Goal: Obtain resource: Download file/media

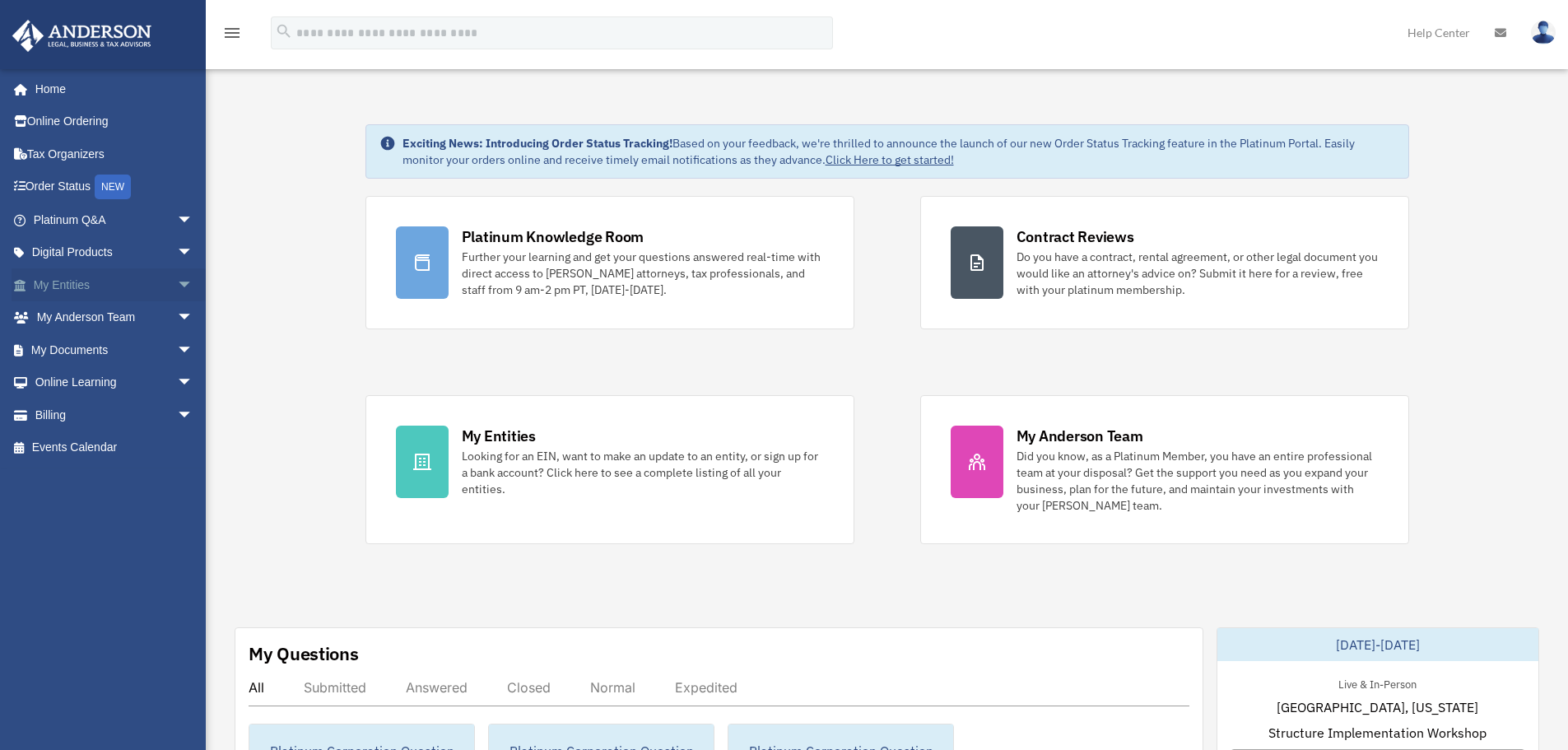
click at [177, 284] on span "arrow_drop_down" at bounding box center [194, 285] width 33 height 33
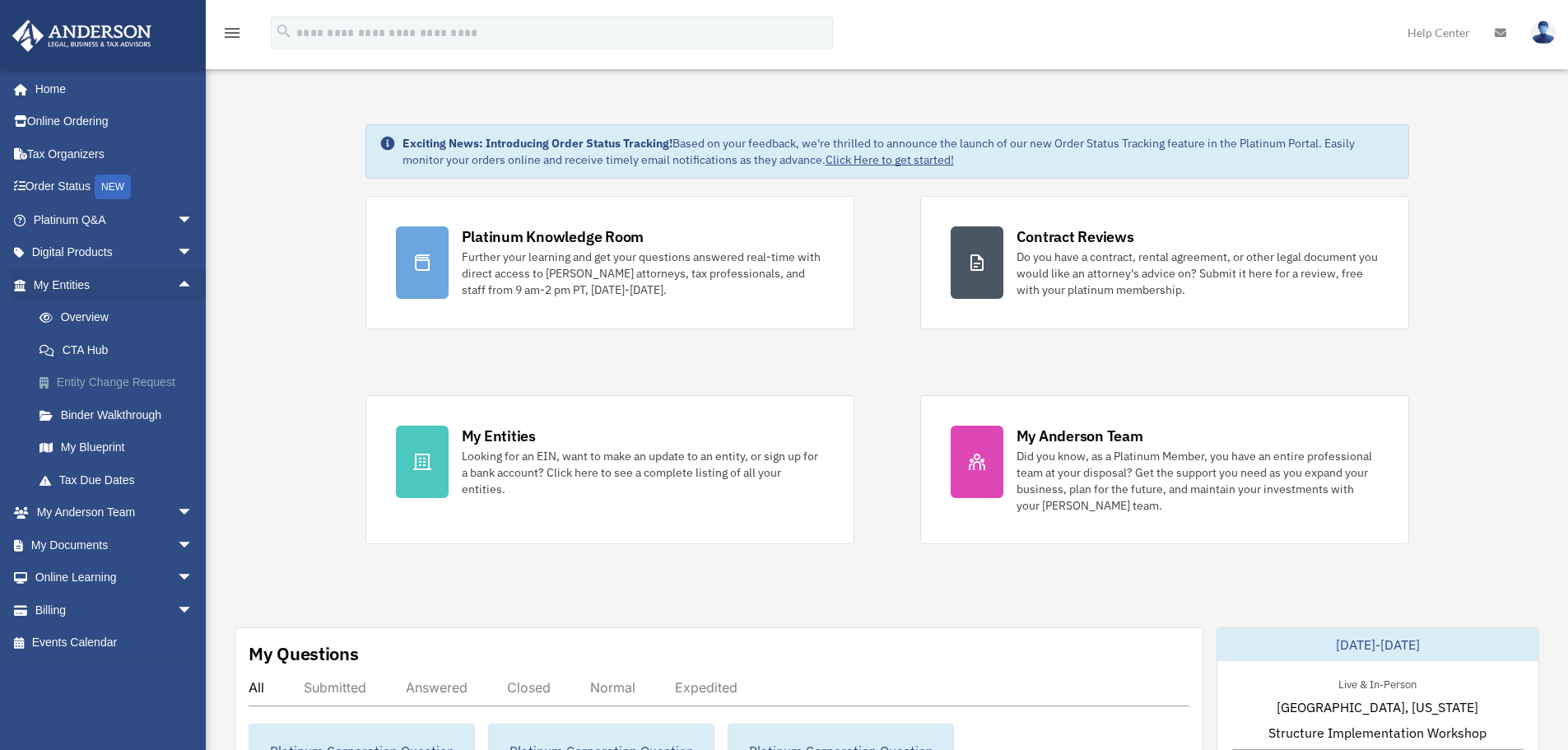
click at [123, 383] on link "Entity Change Request" at bounding box center [121, 382] width 195 height 33
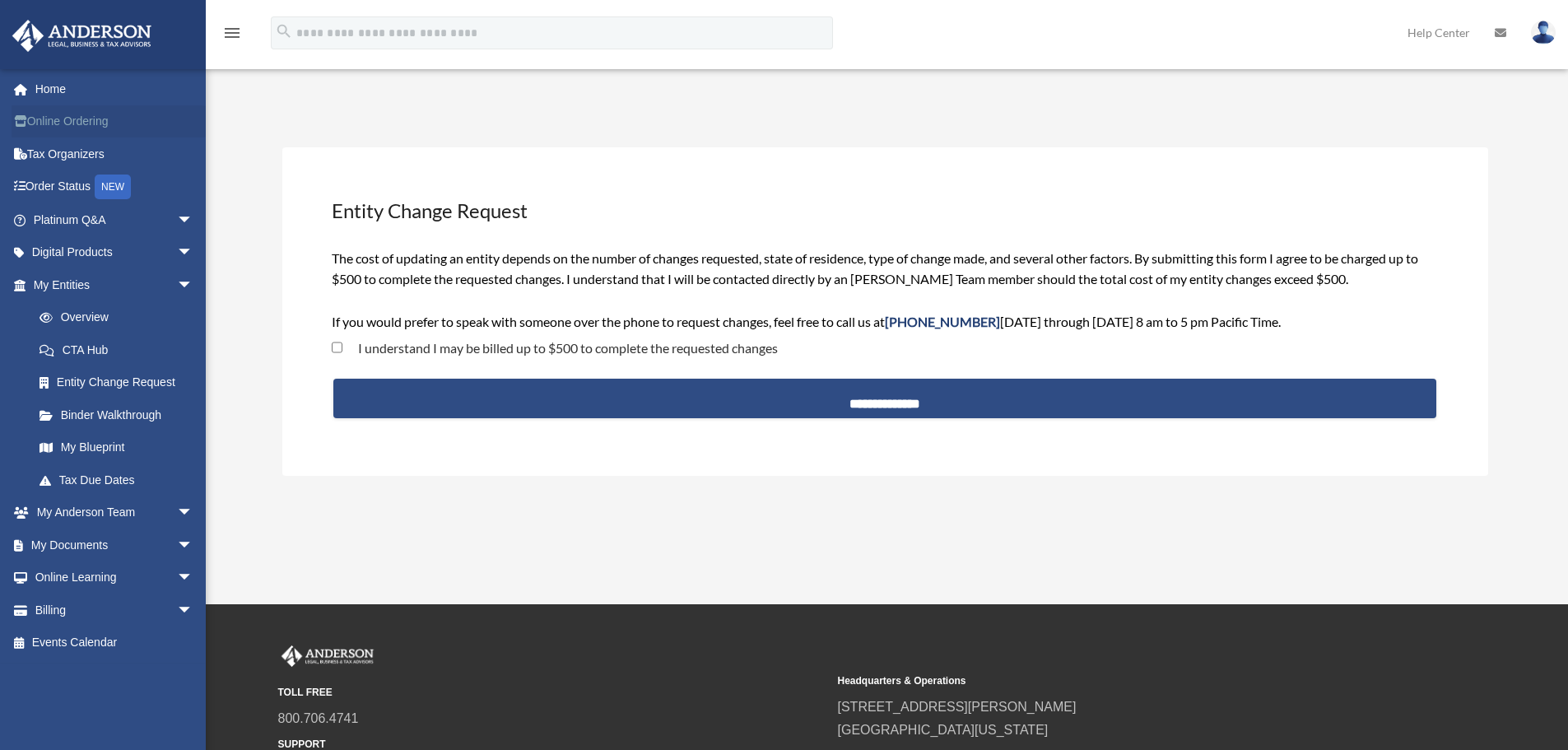
click at [86, 122] on link "Online Ordering" at bounding box center [114, 122] width 206 height 33
click at [69, 117] on link "Online Ordering" at bounding box center [114, 122] width 206 height 33
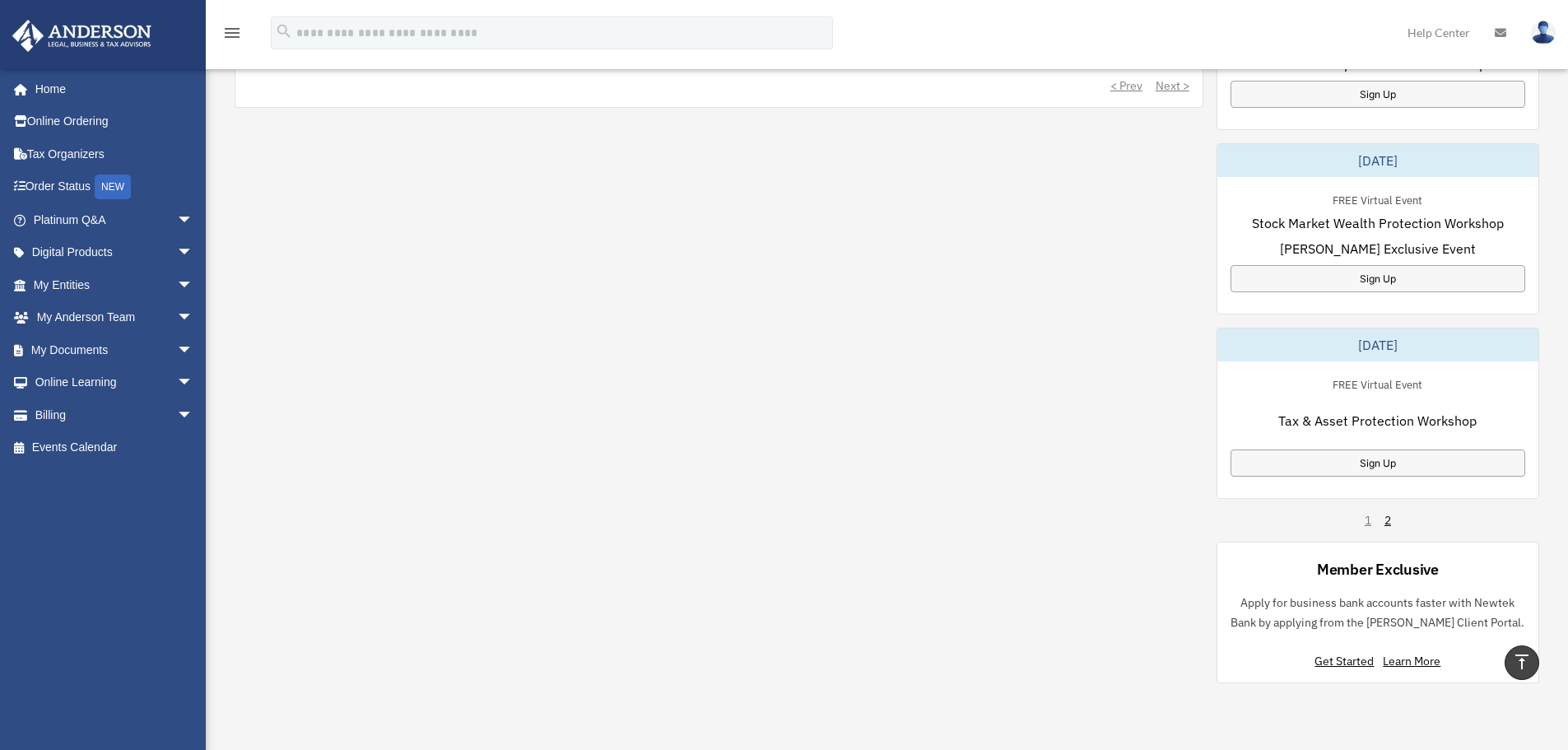
scroll to position [906, 0]
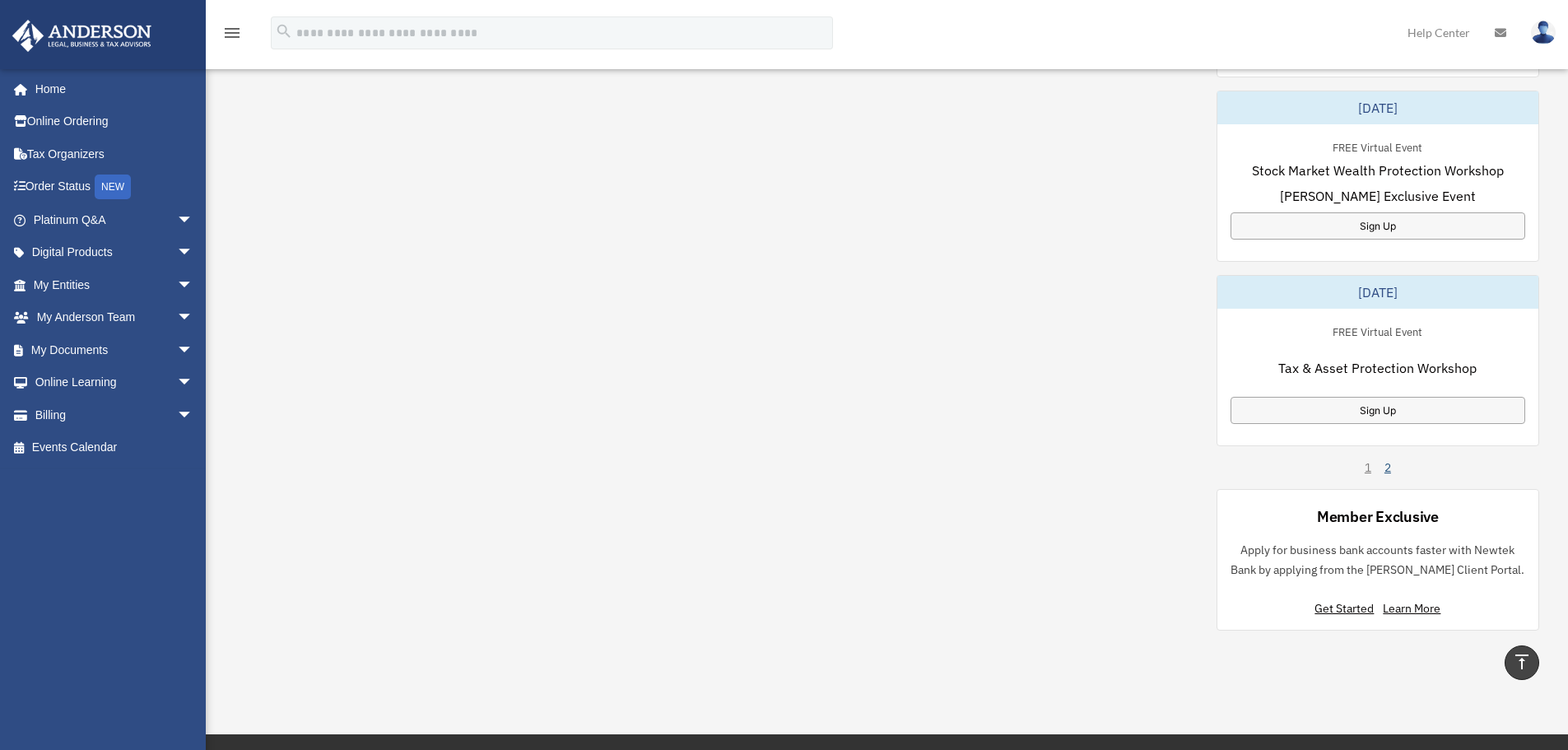
click at [1388, 471] on link "2" at bounding box center [1388, 467] width 7 height 16
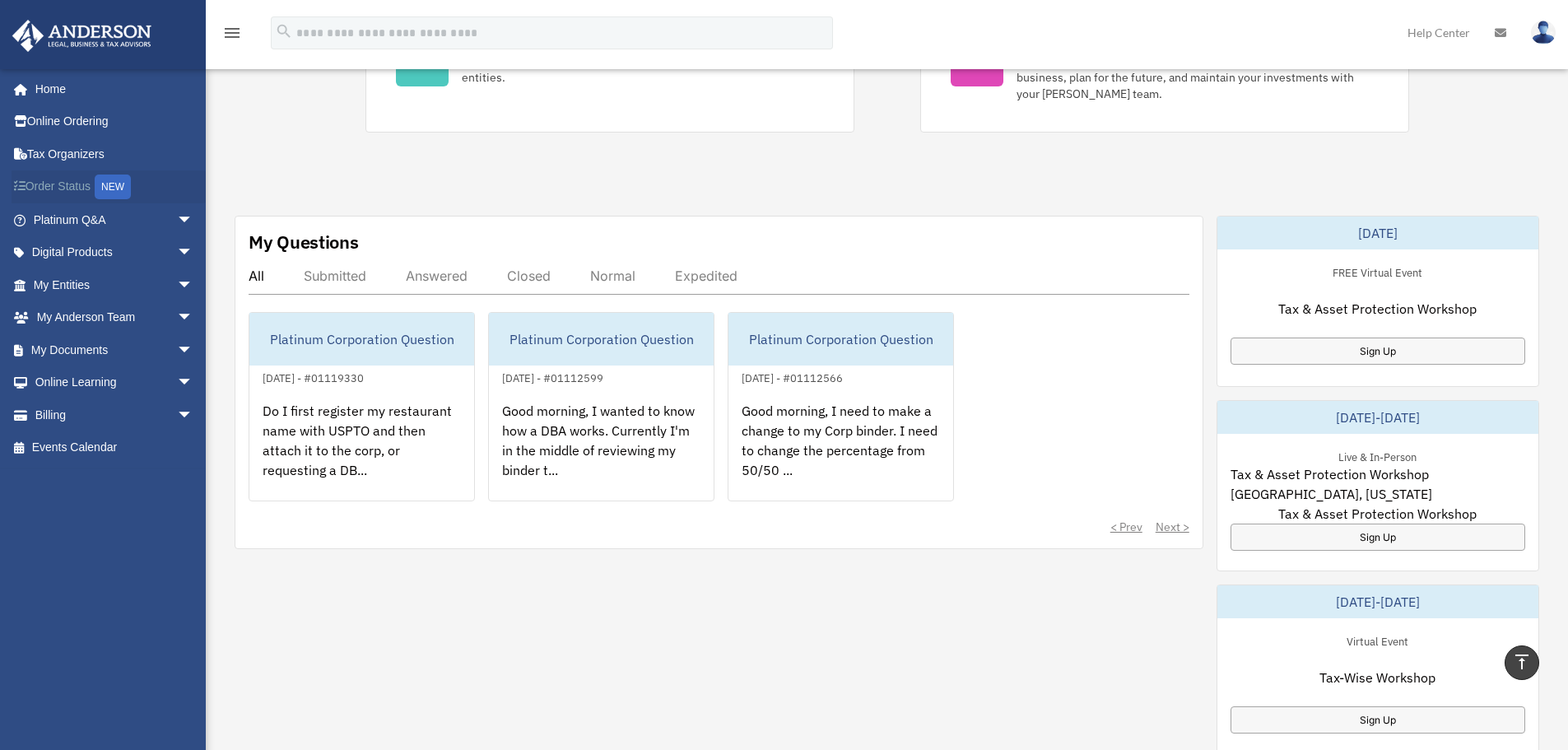
scroll to position [0, 0]
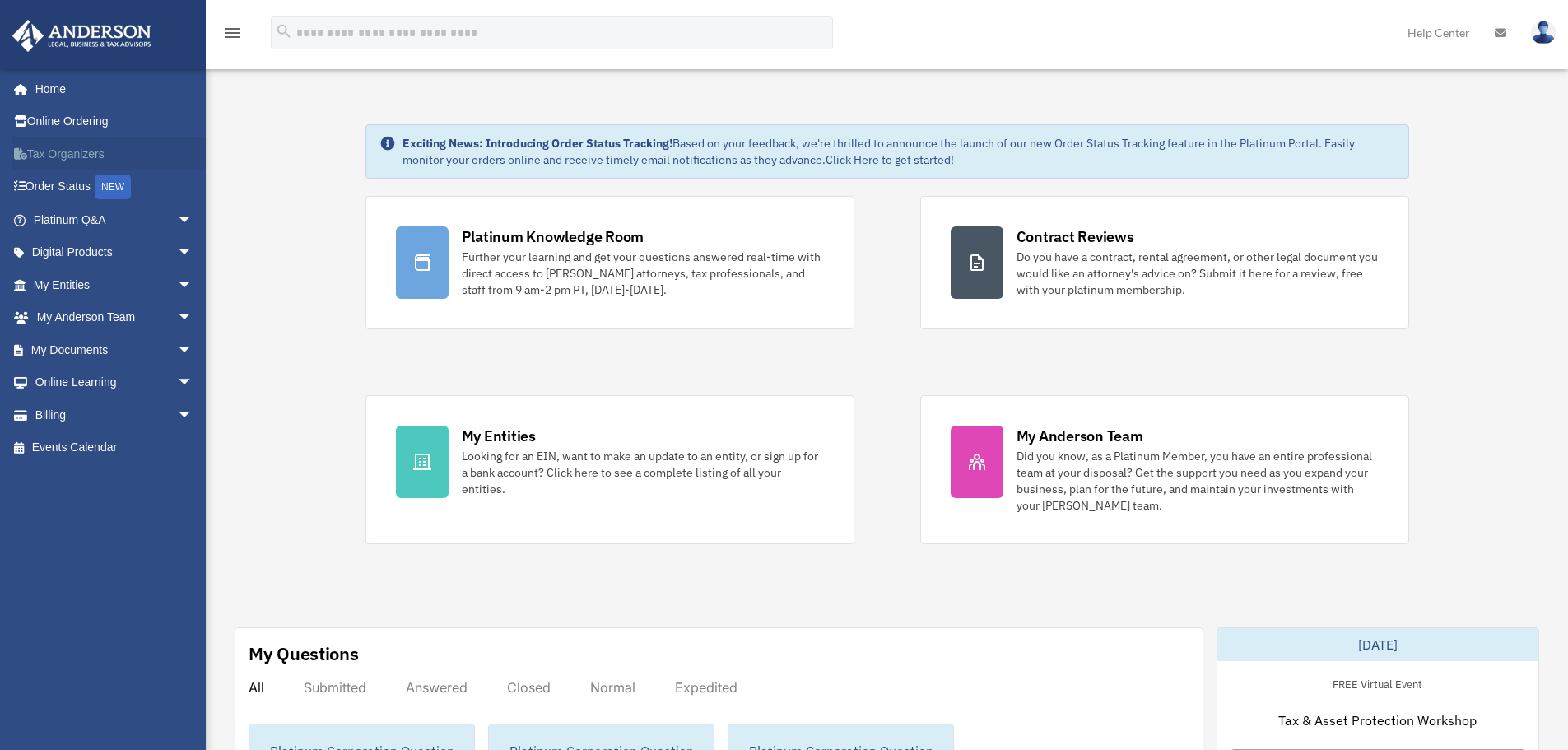
click at [69, 157] on link "Tax Organizers" at bounding box center [114, 153] width 206 height 33
click at [51, 153] on link "Tax Organizers" at bounding box center [114, 153] width 206 height 33
click at [53, 123] on link "Online Ordering" at bounding box center [114, 122] width 206 height 33
click at [58, 185] on link "Order Status NEW" at bounding box center [114, 187] width 206 height 33
click at [80, 182] on link "Order Status NEW" at bounding box center [114, 187] width 206 height 33
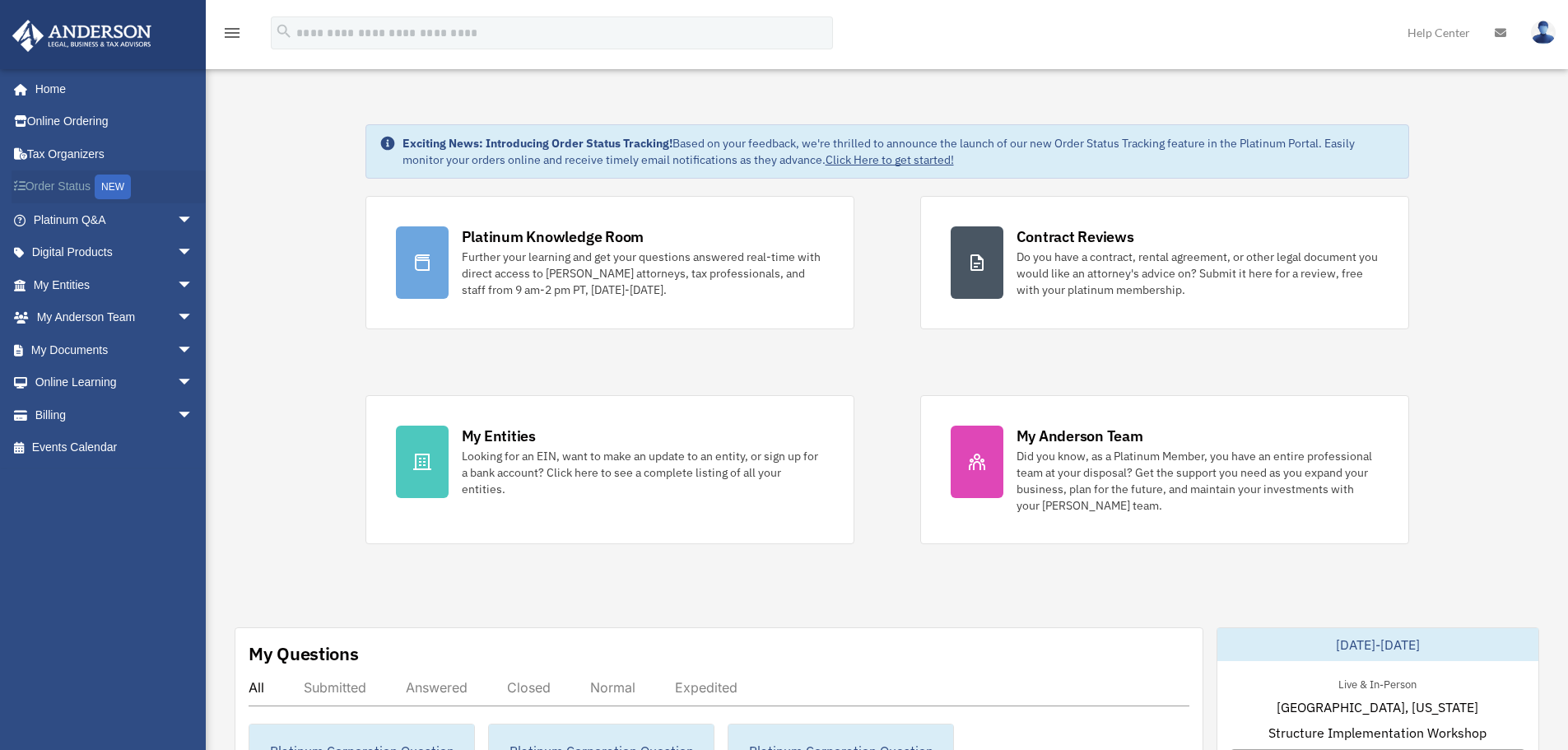
click at [118, 183] on div "NEW" at bounding box center [112, 187] width 36 height 25
click at [177, 219] on span "arrow_drop_down" at bounding box center [194, 219] width 33 height 33
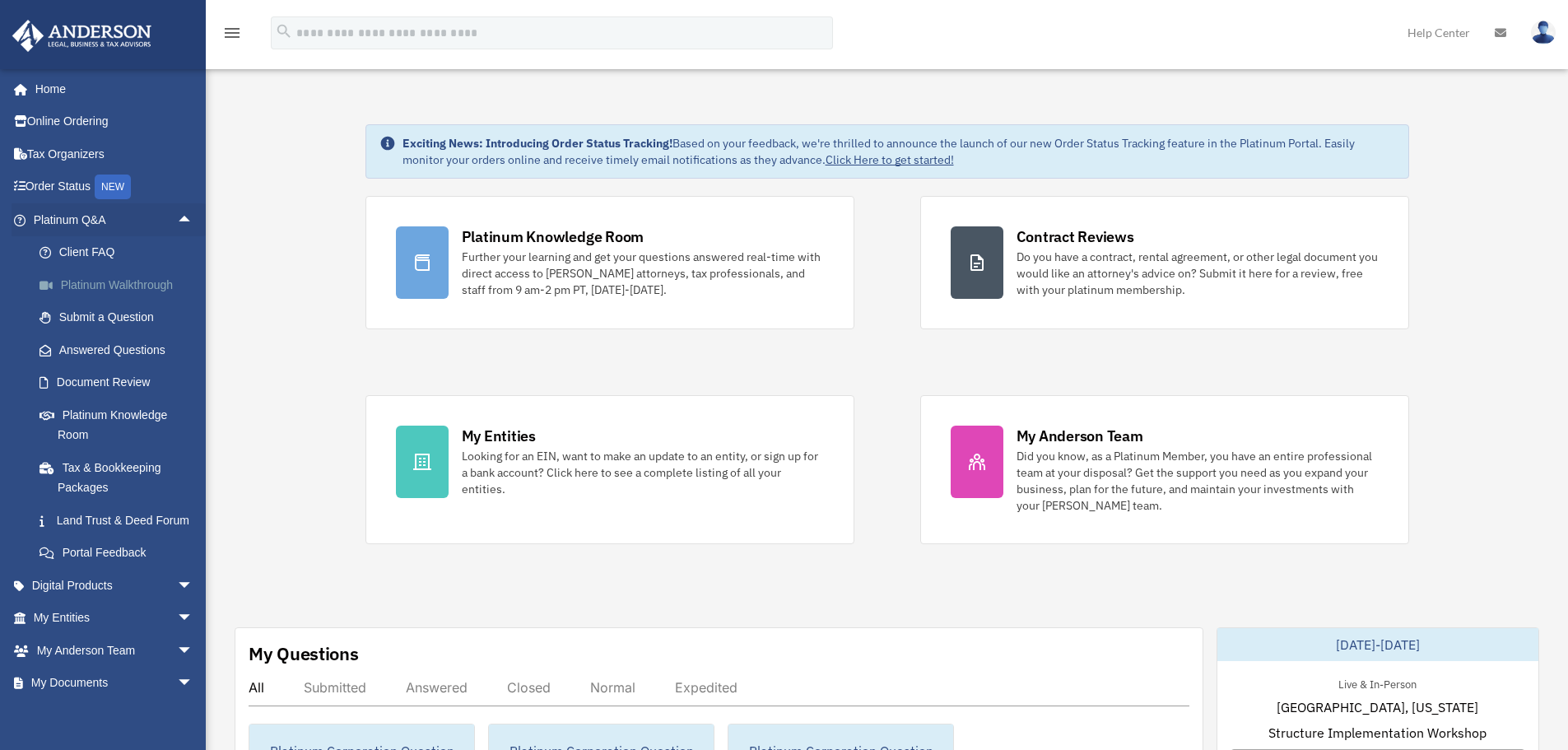
click at [121, 283] on link "Platinum Walkthrough" at bounding box center [121, 285] width 195 height 33
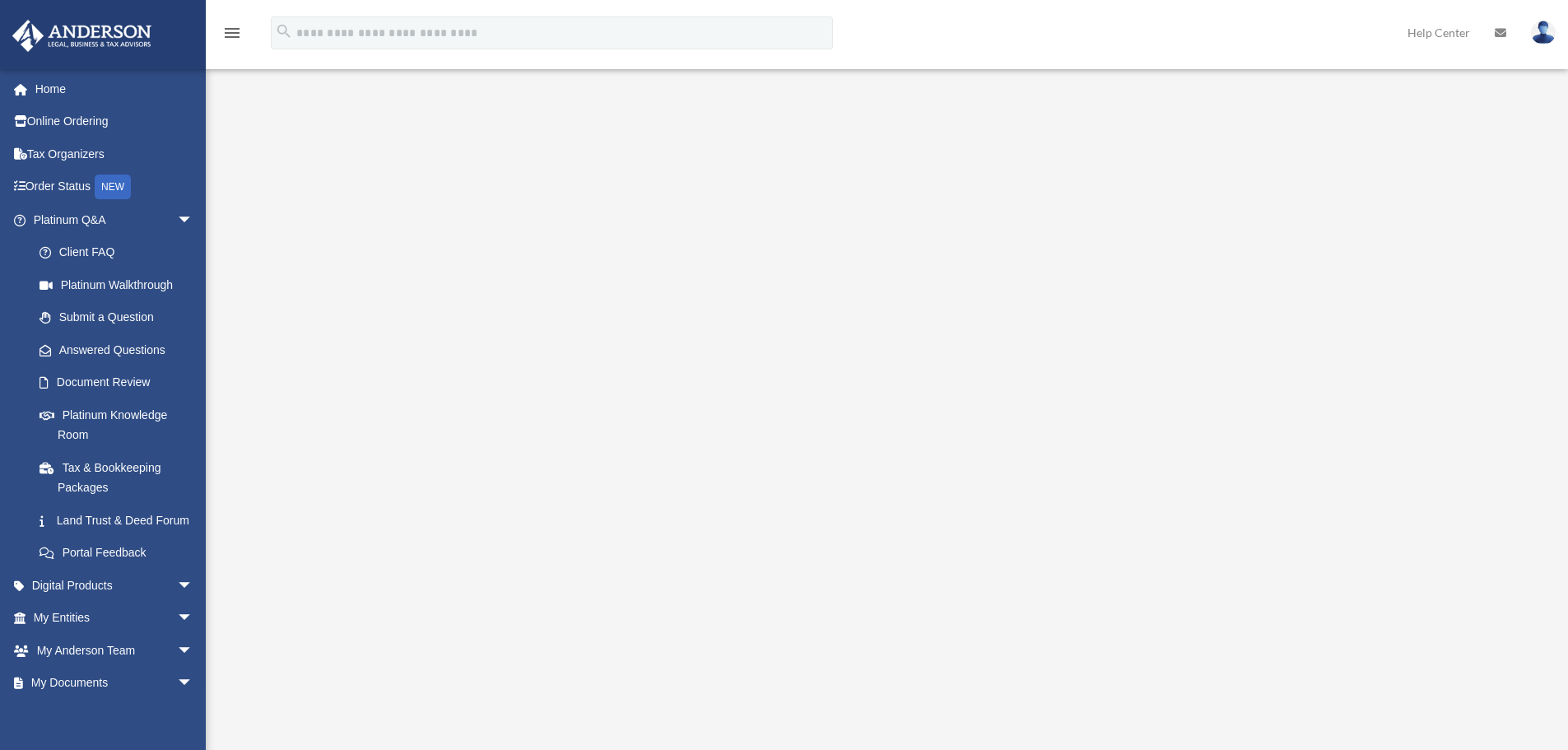
click at [1541, 32] on img at bounding box center [1543, 33] width 25 height 24
click at [1449, 237] on div "<span data-mce-type="bookmark" style="display: inline-block; width: 0px; overfl…" at bounding box center [885, 395] width 1230 height 568
click at [177, 603] on span "arrow_drop_down" at bounding box center [194, 585] width 33 height 33
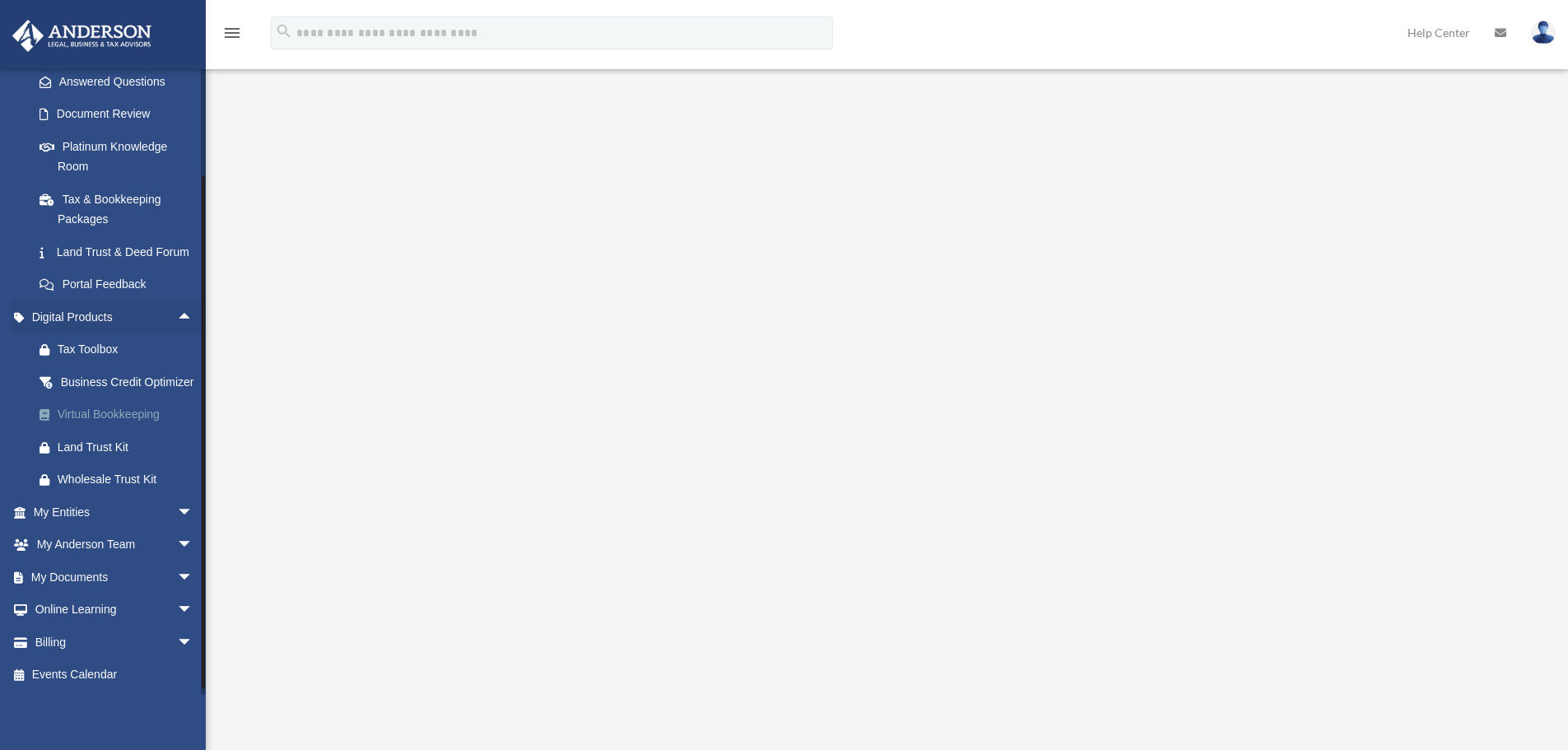
scroll to position [309, 0]
click at [177, 513] on span "arrow_drop_down" at bounding box center [194, 512] width 33 height 33
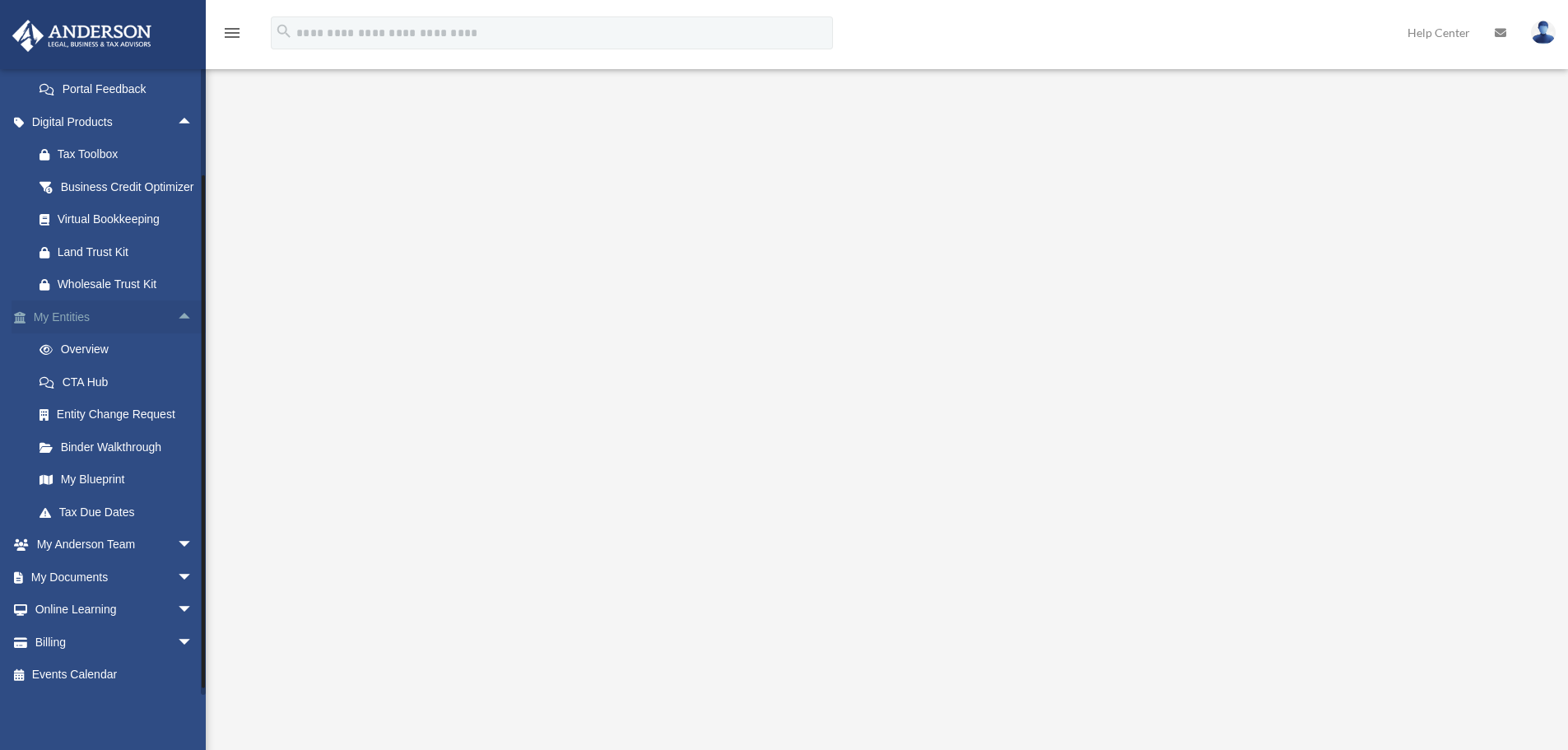
scroll to position [473, 0]
click at [111, 529] on link "Tax Due Dates" at bounding box center [121, 512] width 195 height 33
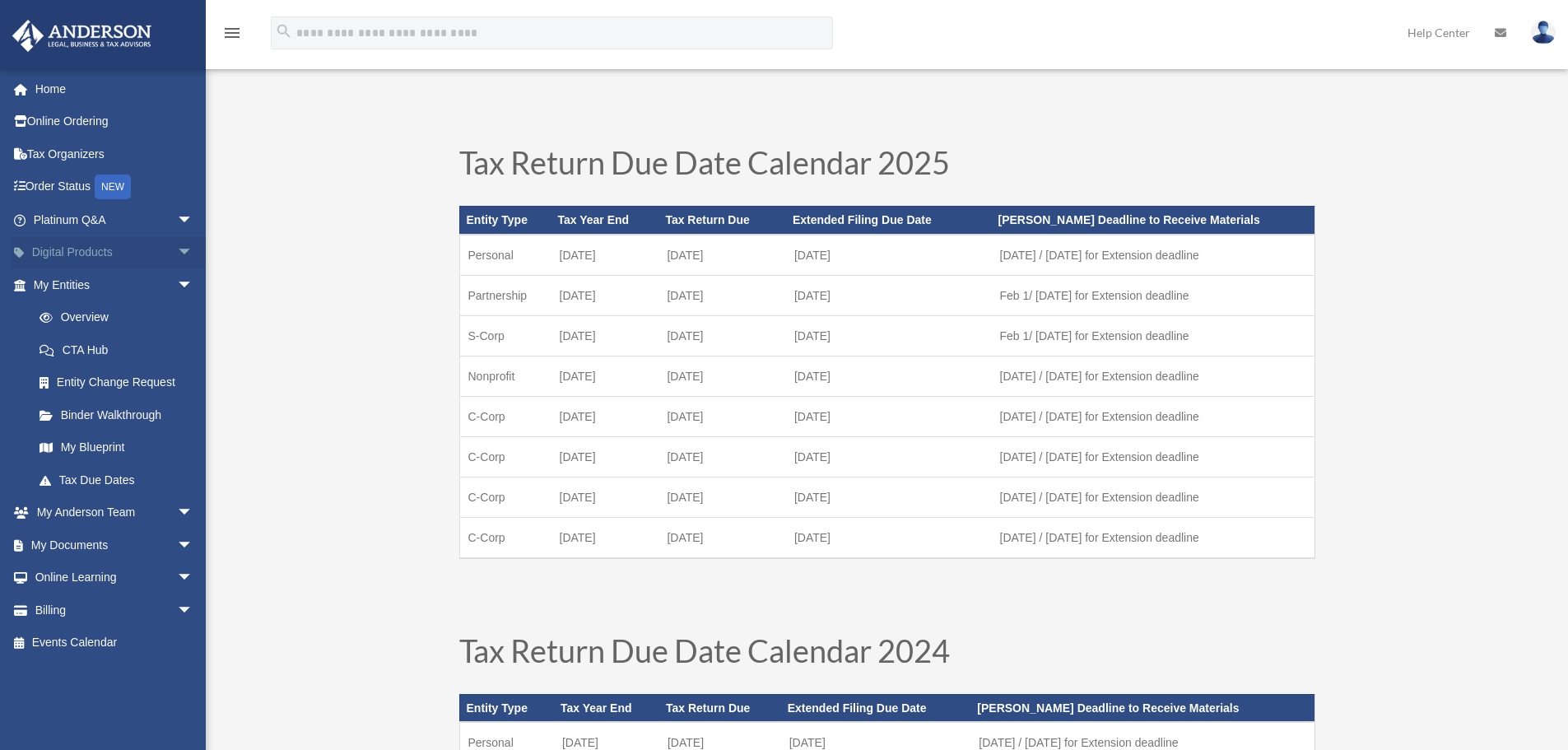
click at [177, 252] on span "arrow_drop_down" at bounding box center [194, 253] width 33 height 33
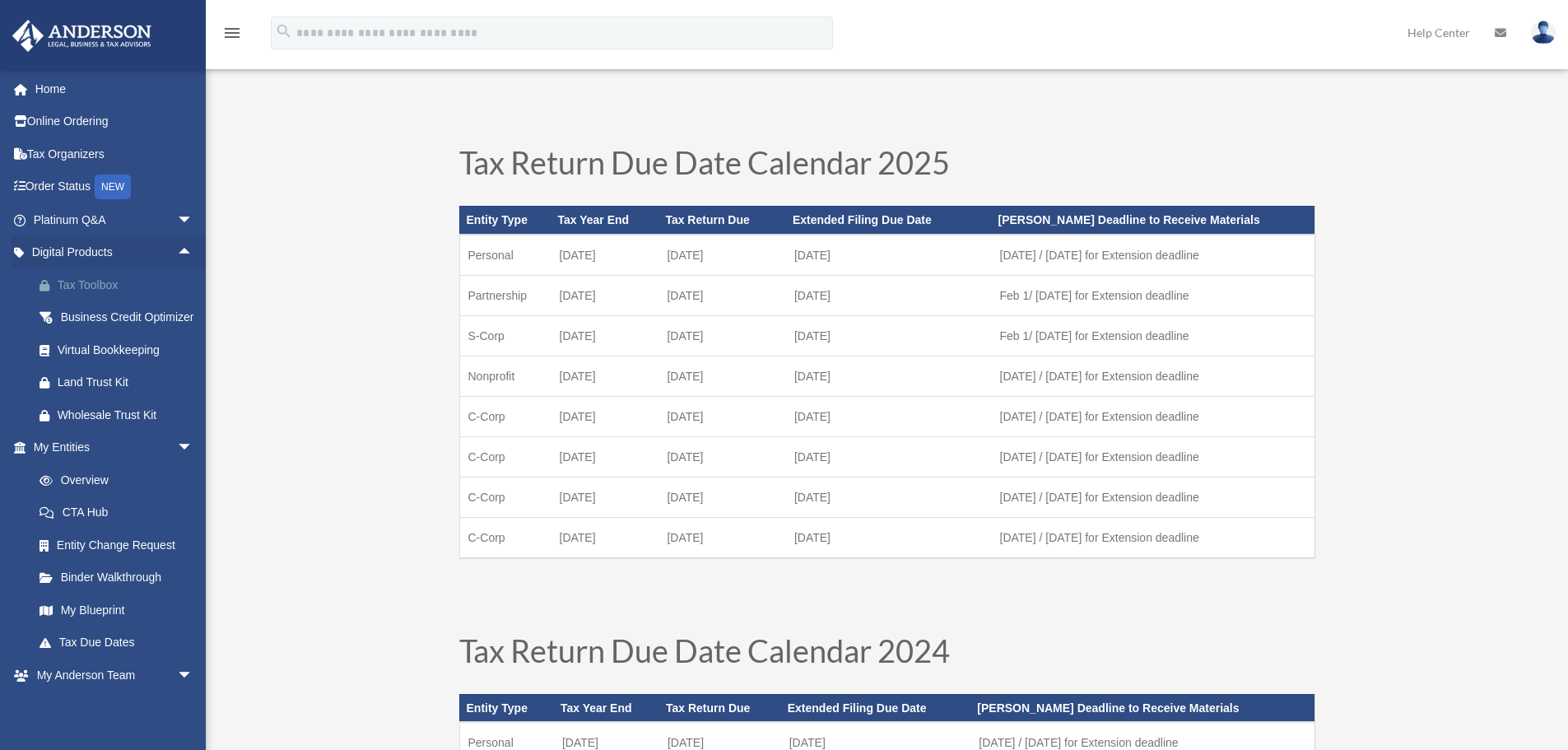
click at [100, 285] on div "Tax Toolbox" at bounding box center [127, 285] width 140 height 21
click at [91, 361] on div "Virtual Bookkeeping" at bounding box center [127, 351] width 140 height 21
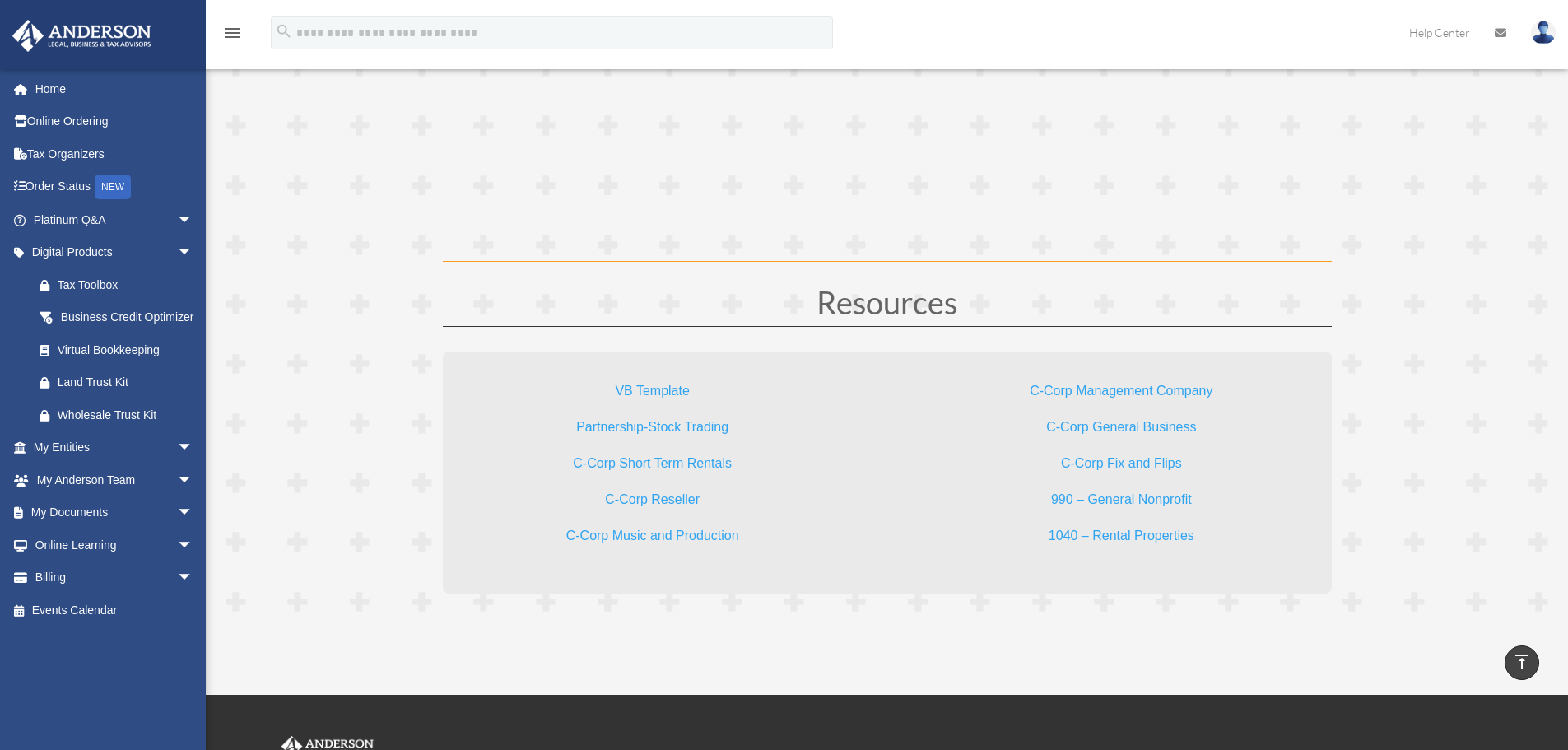
scroll to position [4751, 0]
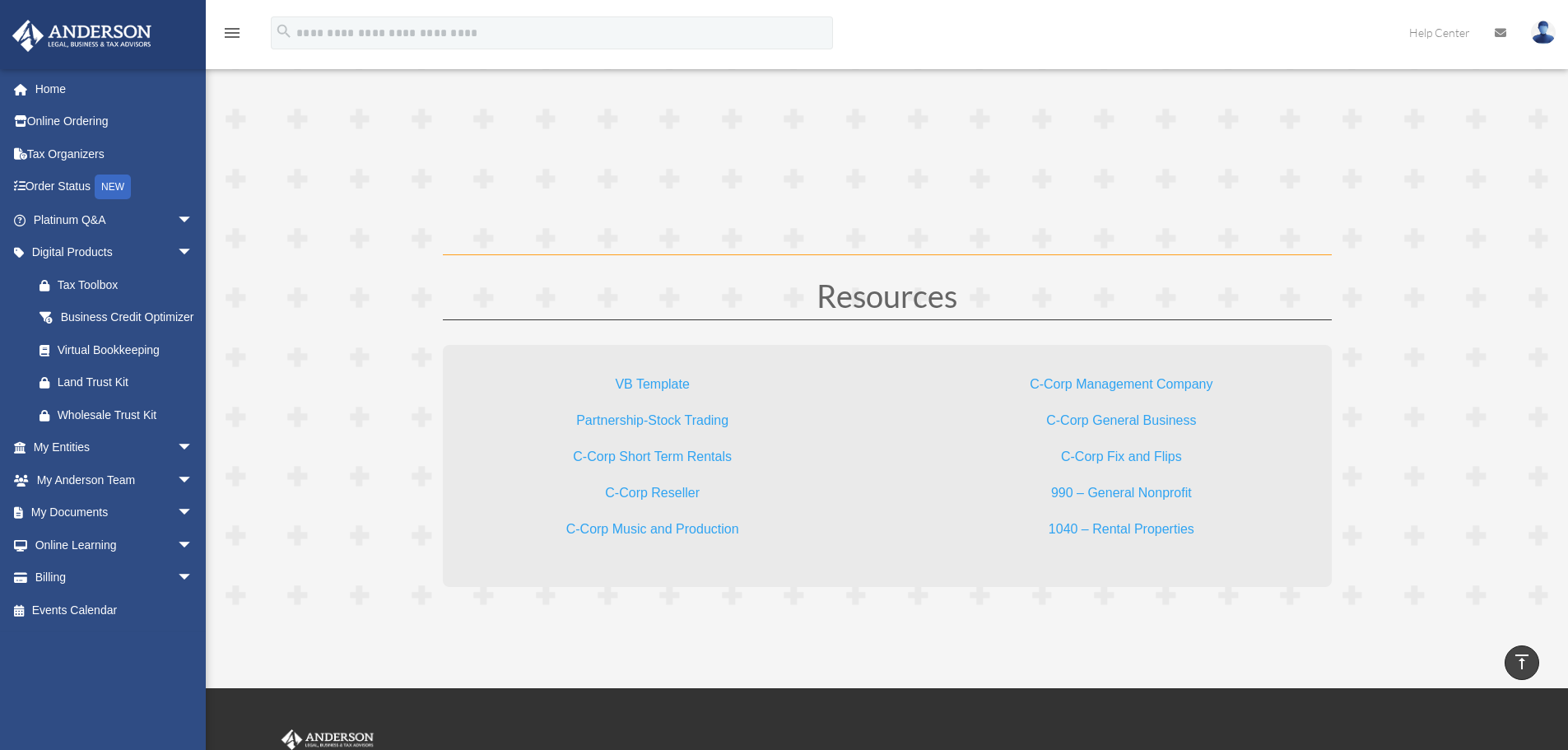
click at [1119, 423] on link "C-Corp General Business" at bounding box center [1121, 424] width 150 height 22
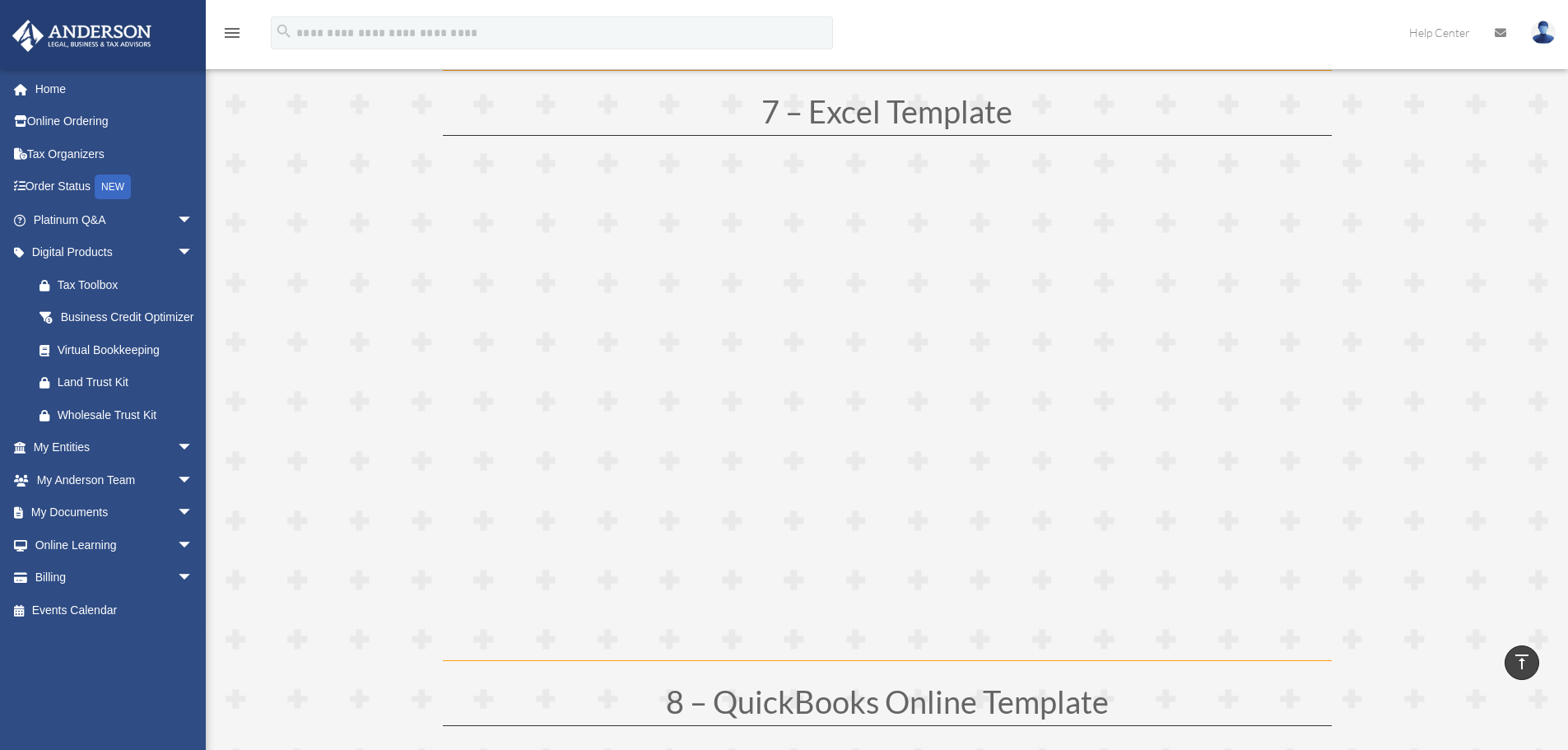
scroll to position [3681, 0]
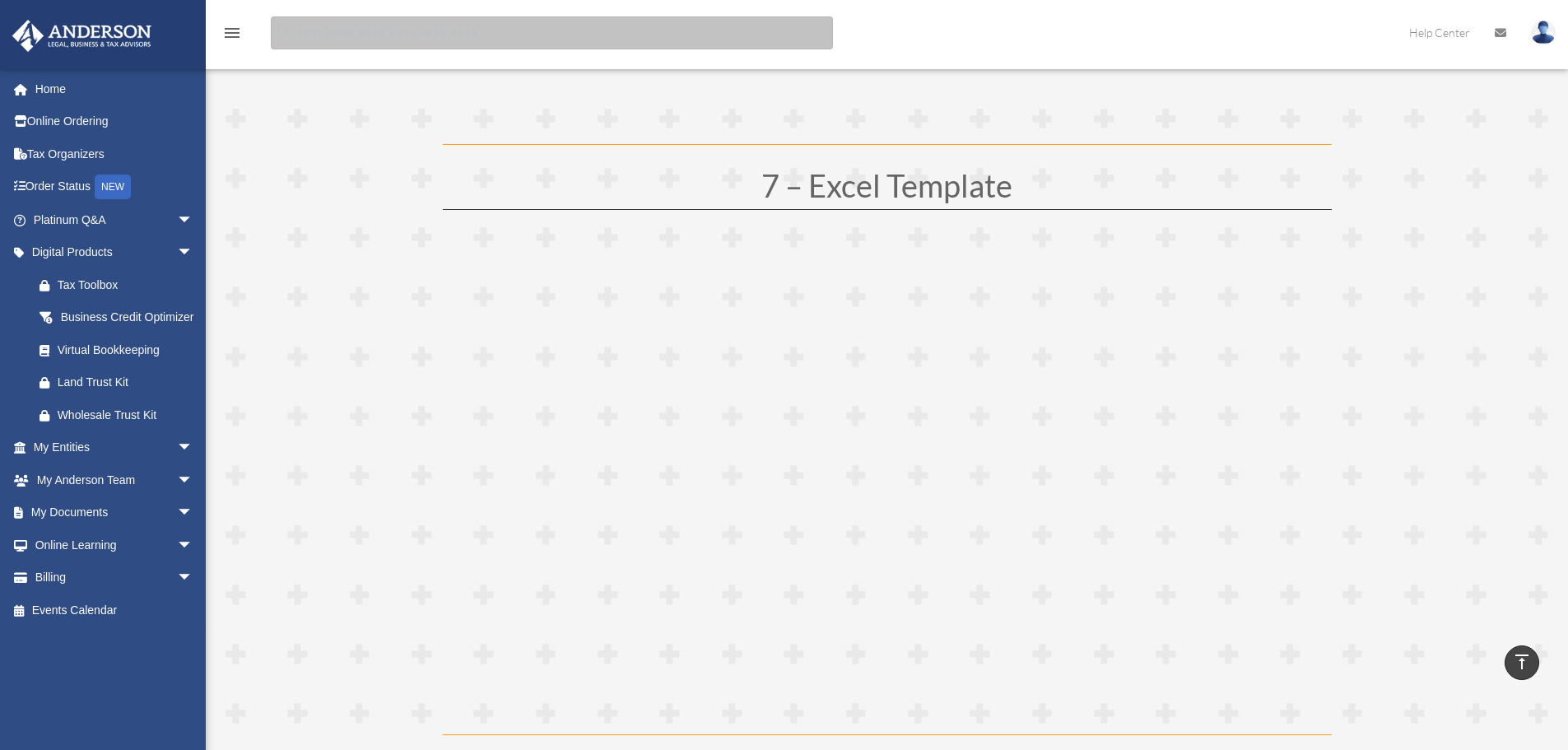
click at [367, 36] on input "search" at bounding box center [552, 33] width 562 height 33
type input "**********"
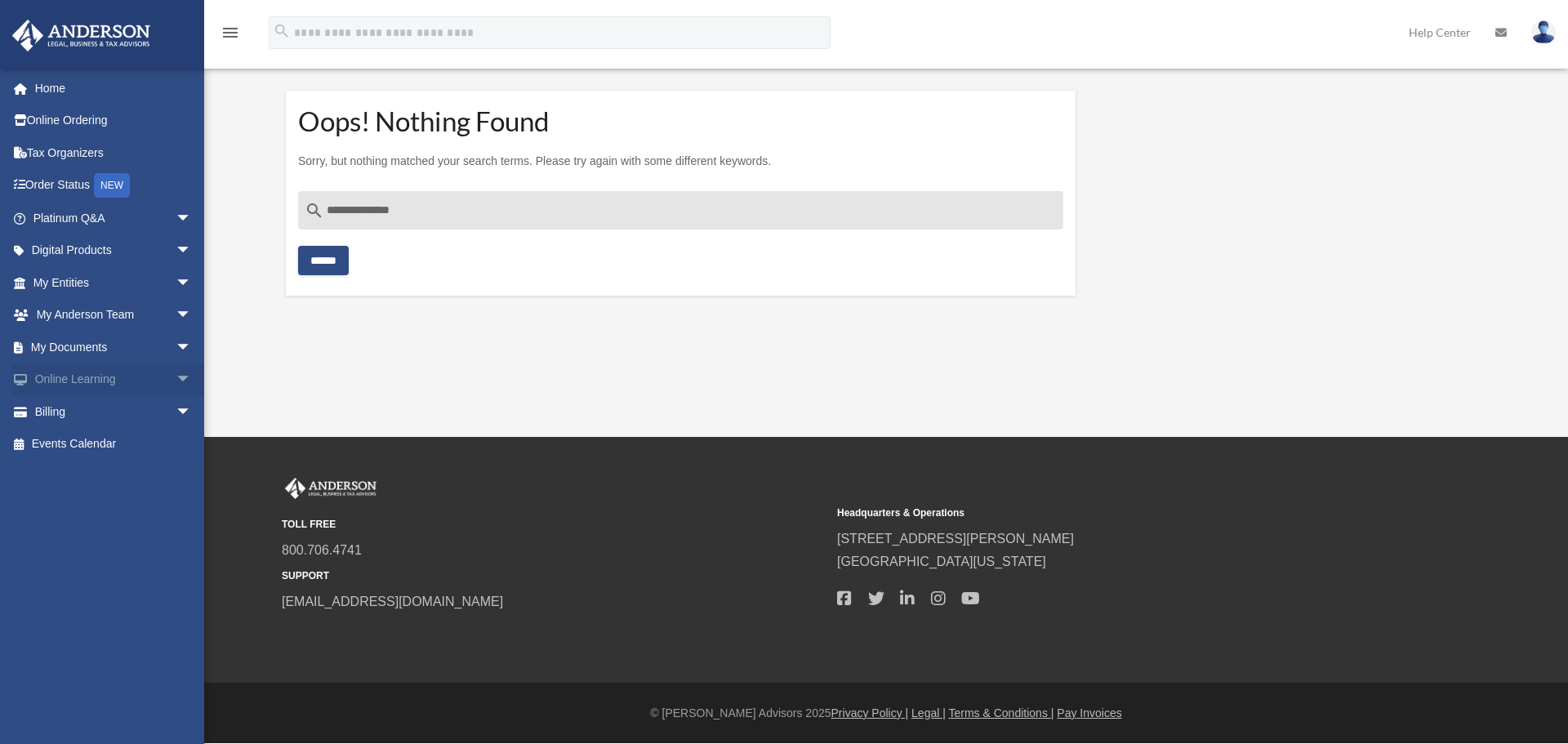
click at [176, 379] on span "arrow_drop_down" at bounding box center [192, 379] width 32 height 33
click at [176, 250] on span "arrow_drop_down" at bounding box center [192, 251] width 32 height 33
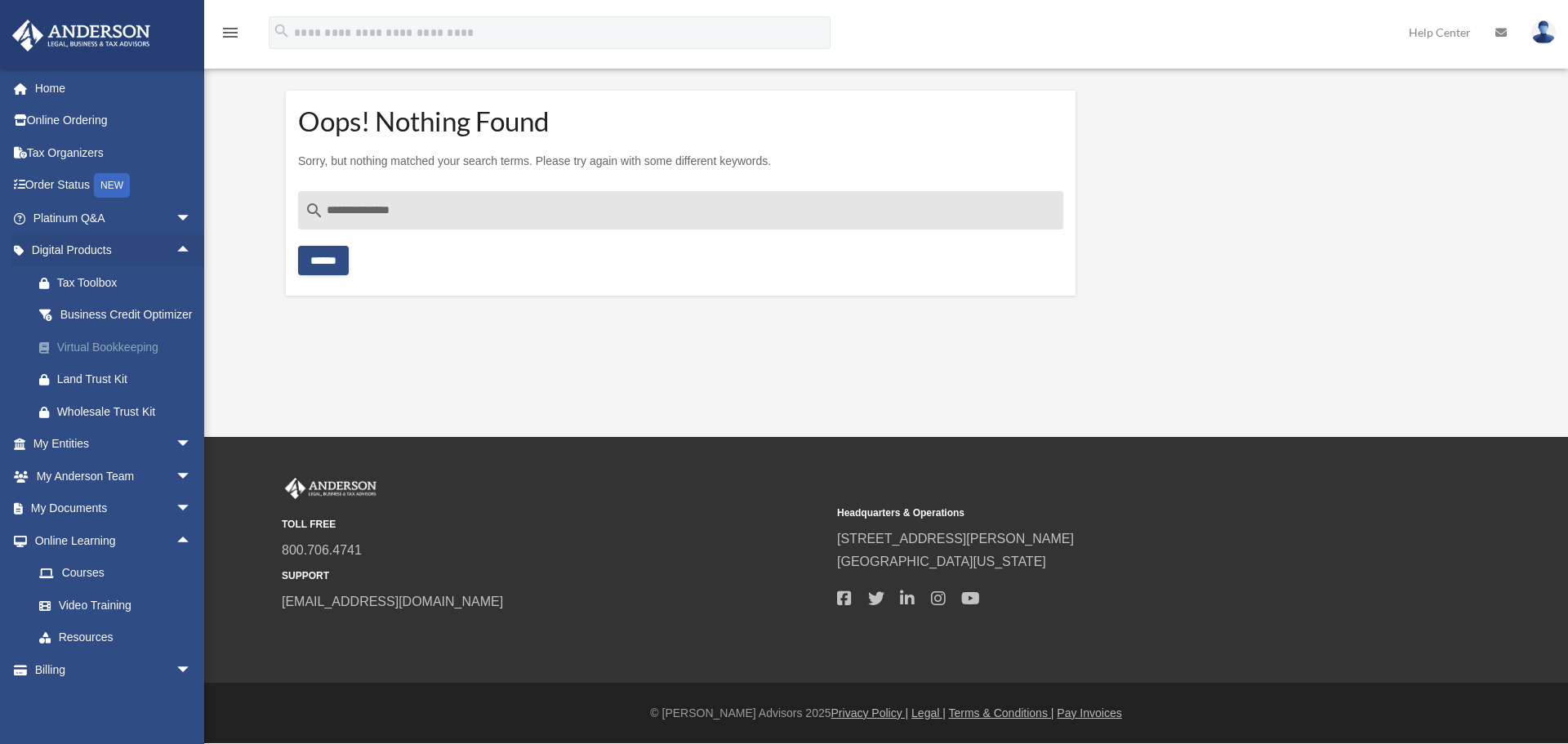
click at [138, 358] on div "Virtual Bookkeeping" at bounding box center [126, 348] width 139 height 20
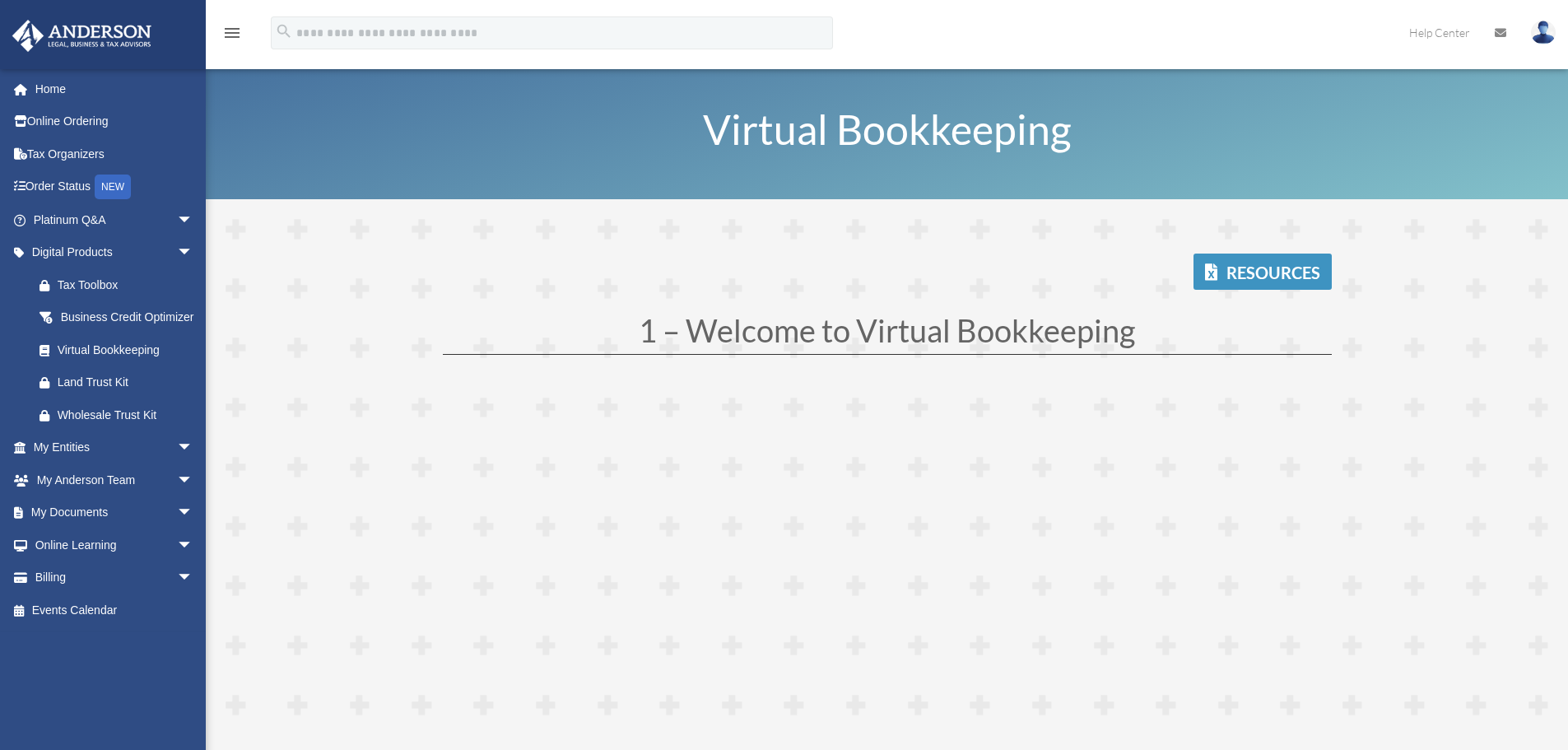
click at [1257, 273] on link "Resources" at bounding box center [1262, 272] width 138 height 36
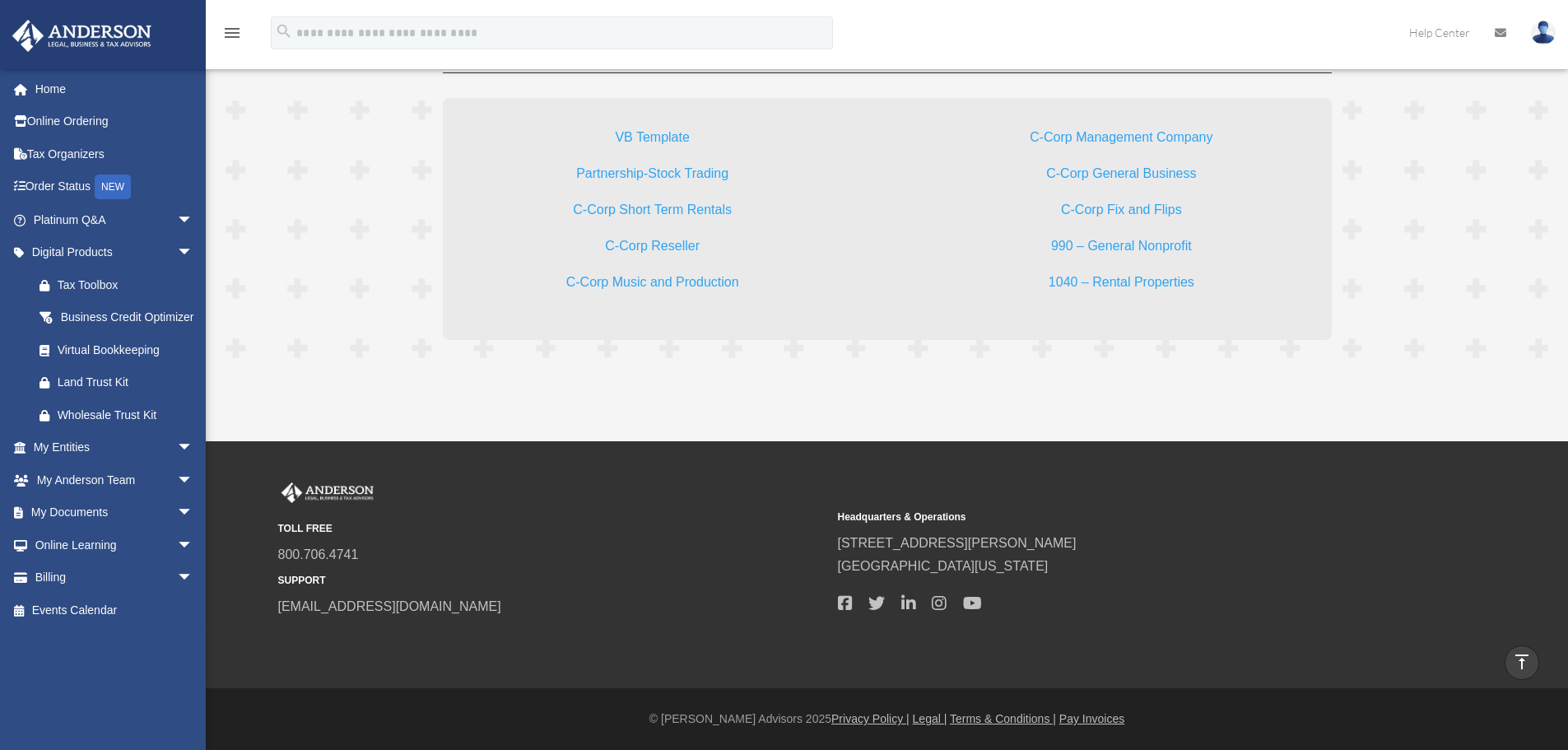
click at [650, 137] on link "VB Template" at bounding box center [652, 141] width 74 height 22
click at [88, 323] on div "Business Credit Optimizer" at bounding box center [127, 317] width 140 height 21
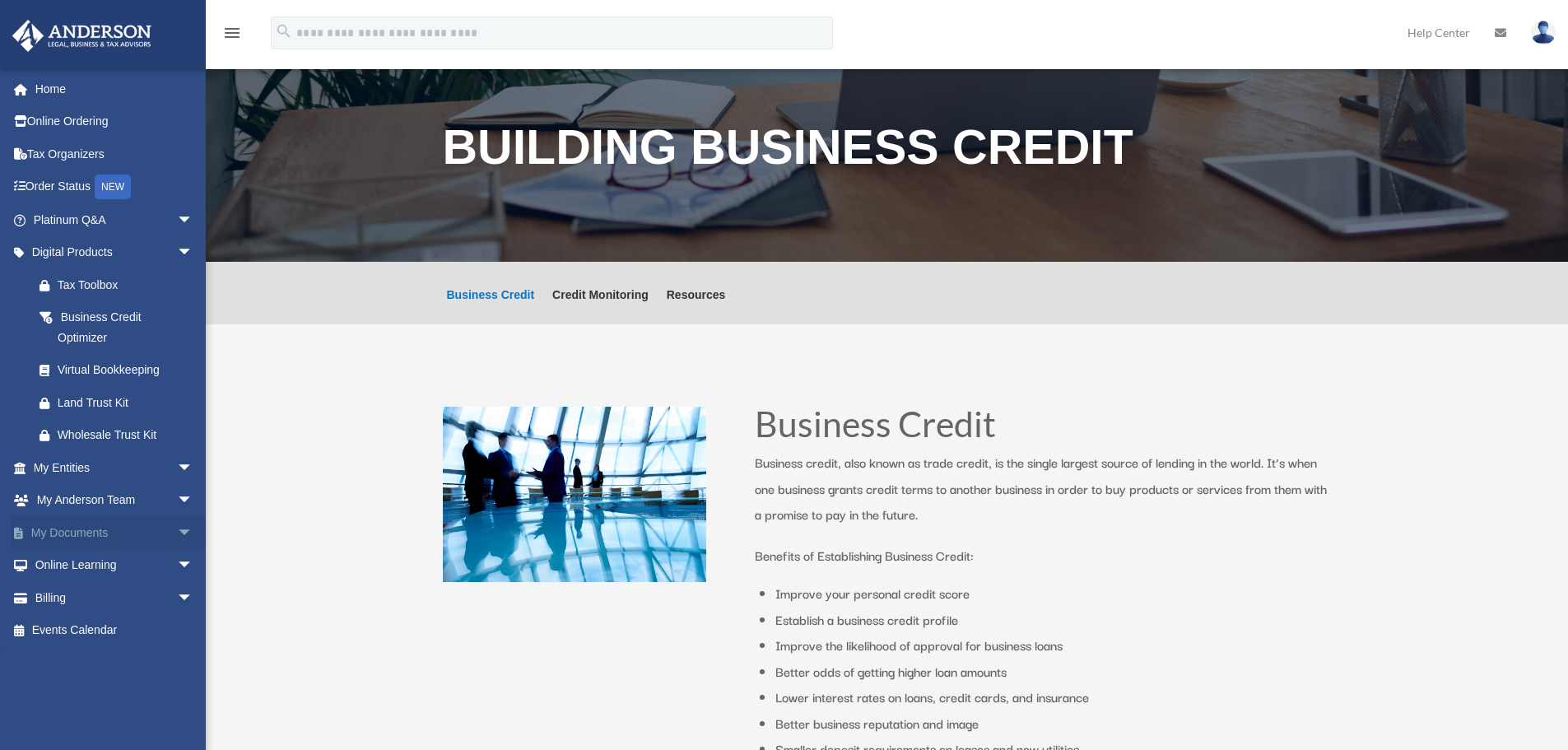
click at [177, 529] on span "arrow_drop_down" at bounding box center [194, 532] width 33 height 33
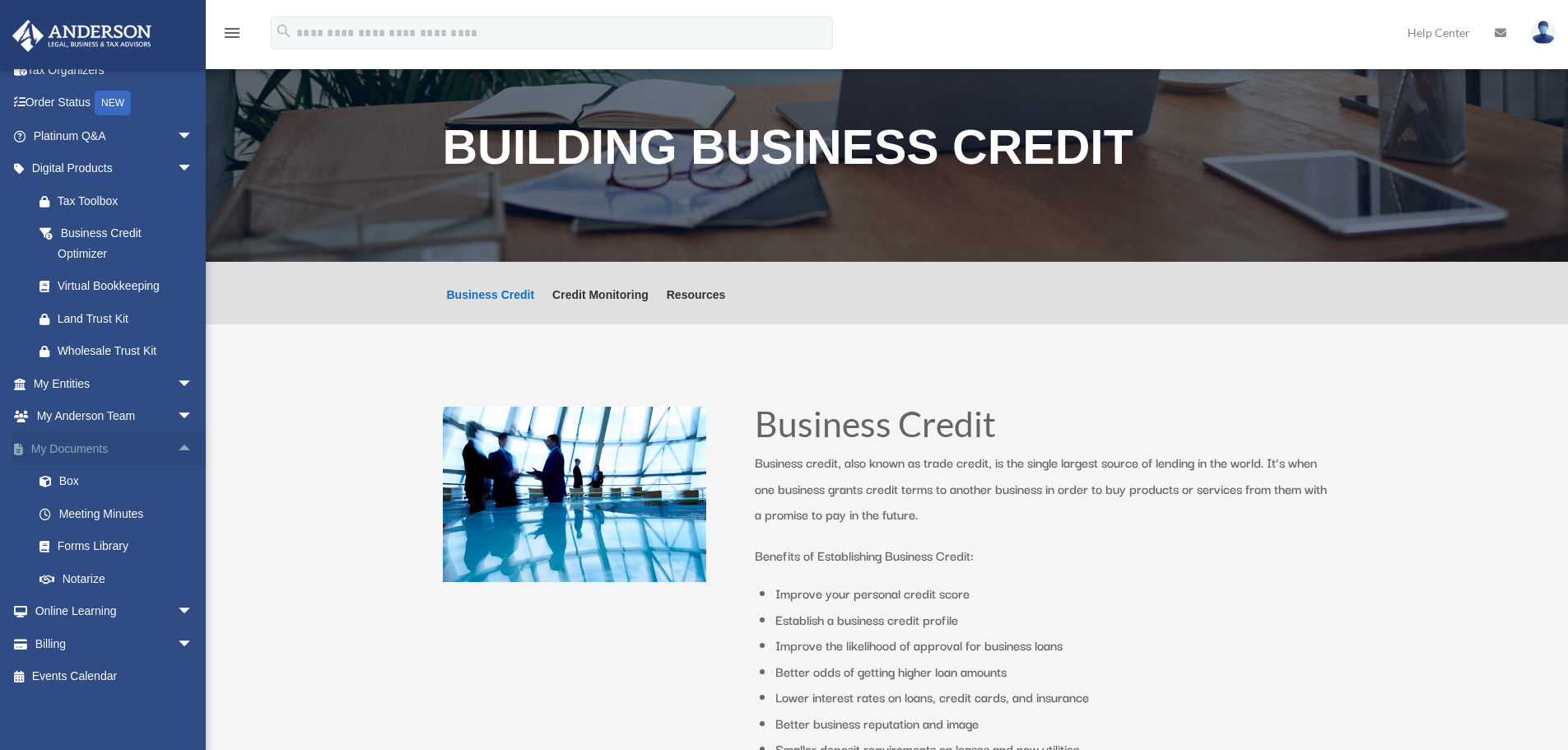
scroll to position [86, 0]
click at [59, 473] on link "Box" at bounding box center [121, 480] width 195 height 33
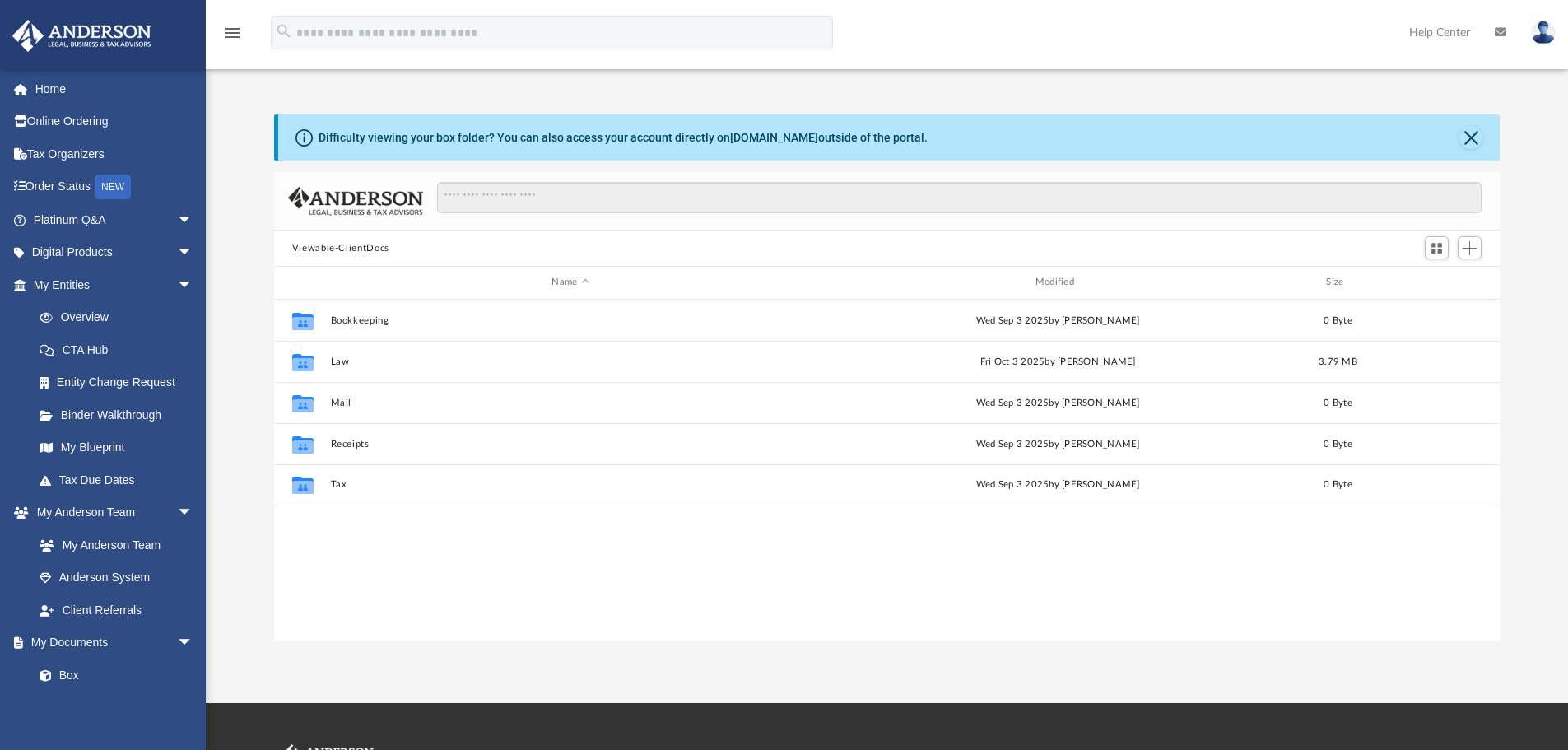
scroll to position [363, 1213]
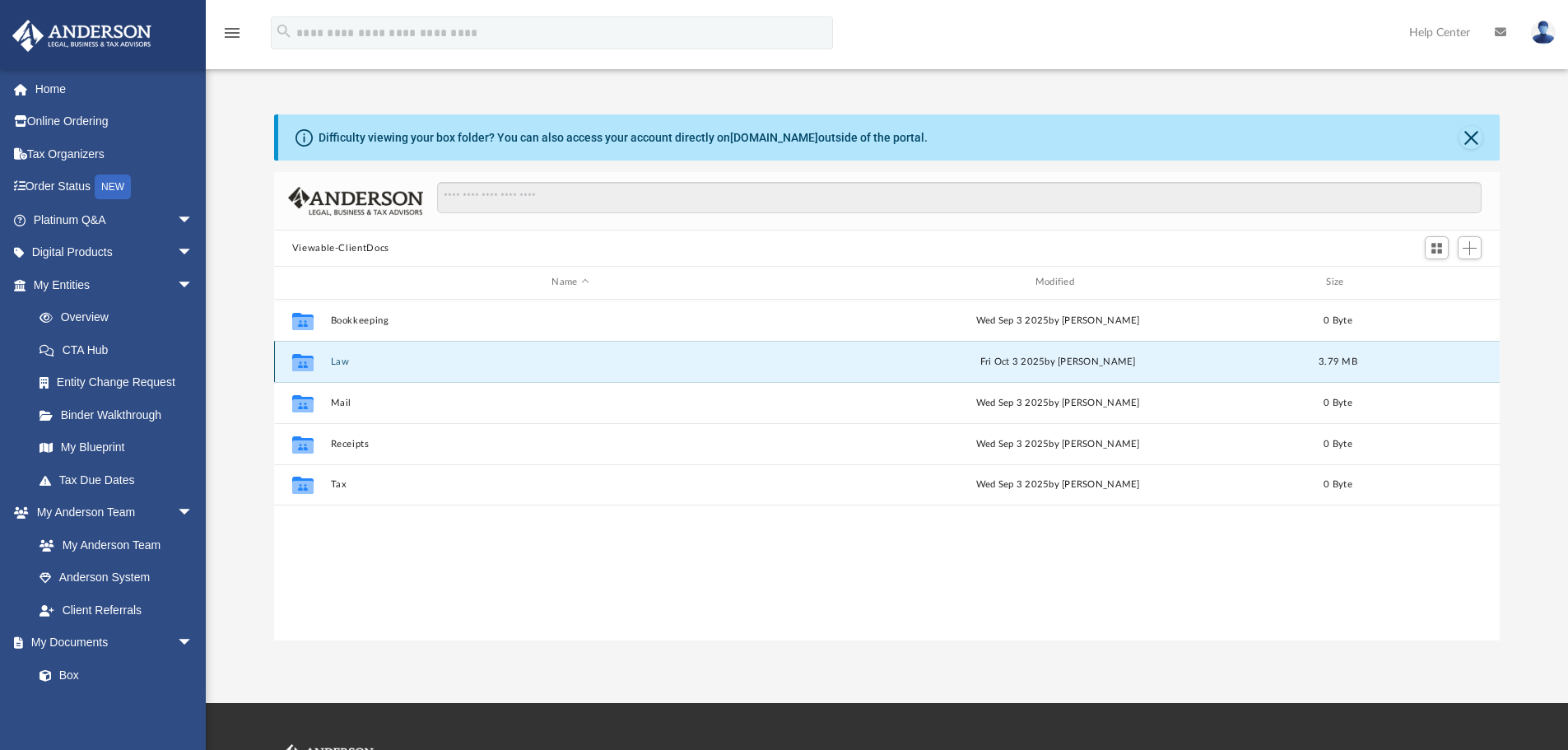
click at [334, 364] on button "Law" at bounding box center [570, 362] width 480 height 10
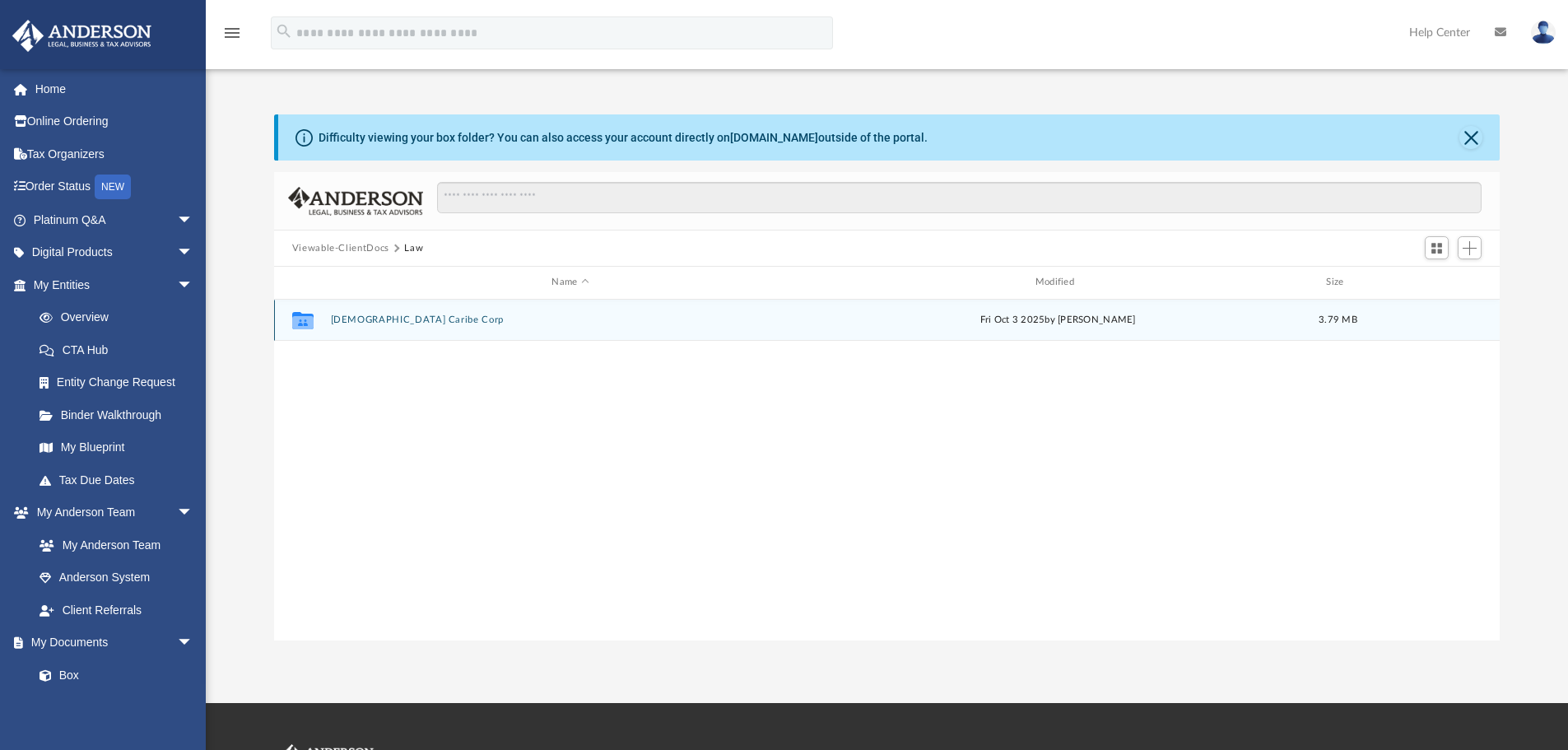
click at [343, 321] on button "[DEMOGRAPHIC_DATA] Caribe Corp" at bounding box center [570, 320] width 480 height 10
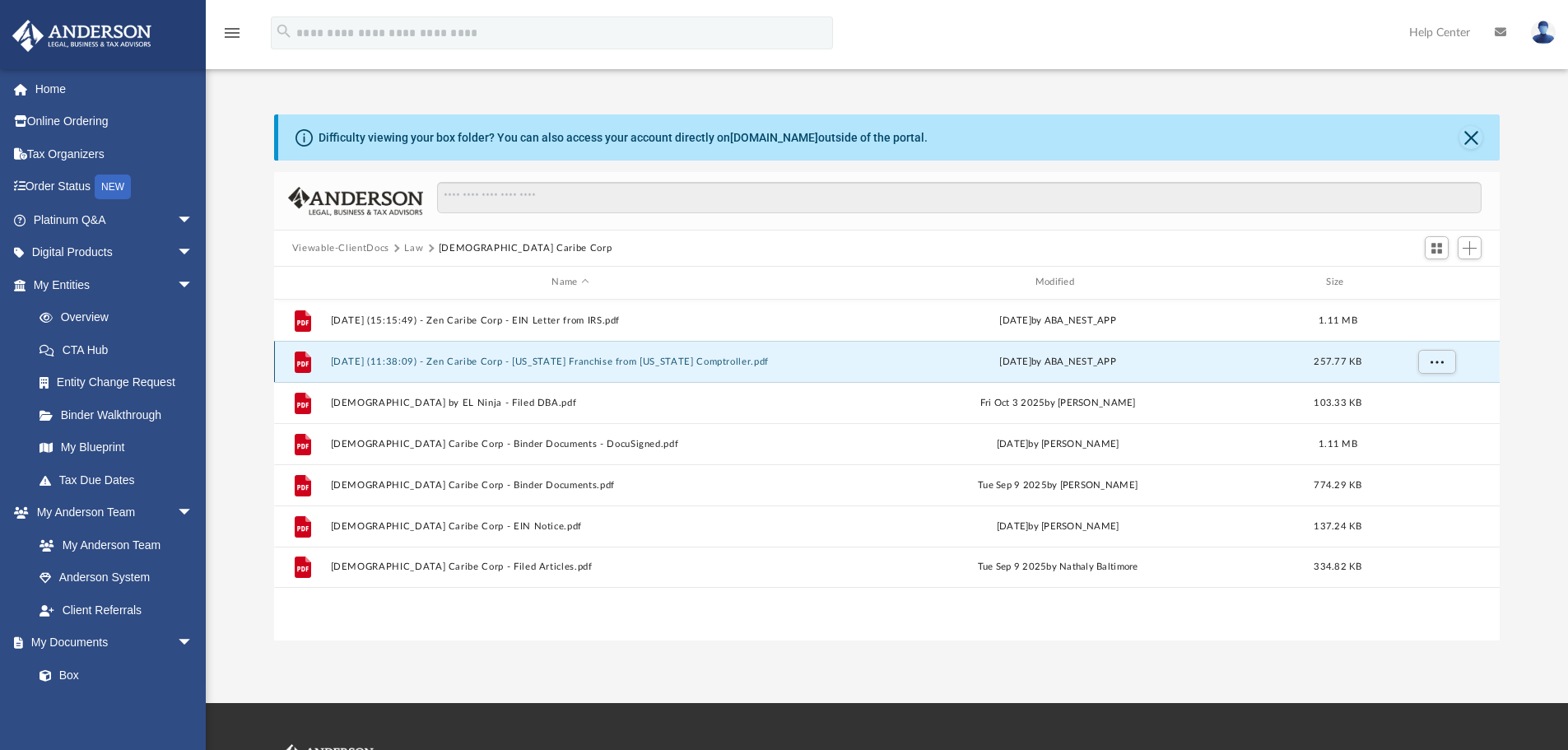
click at [601, 363] on button "[DATE] (11:38:09) - Zen Caribe Corp - [US_STATE] Franchise from [US_STATE] Comp…" at bounding box center [570, 362] width 480 height 10
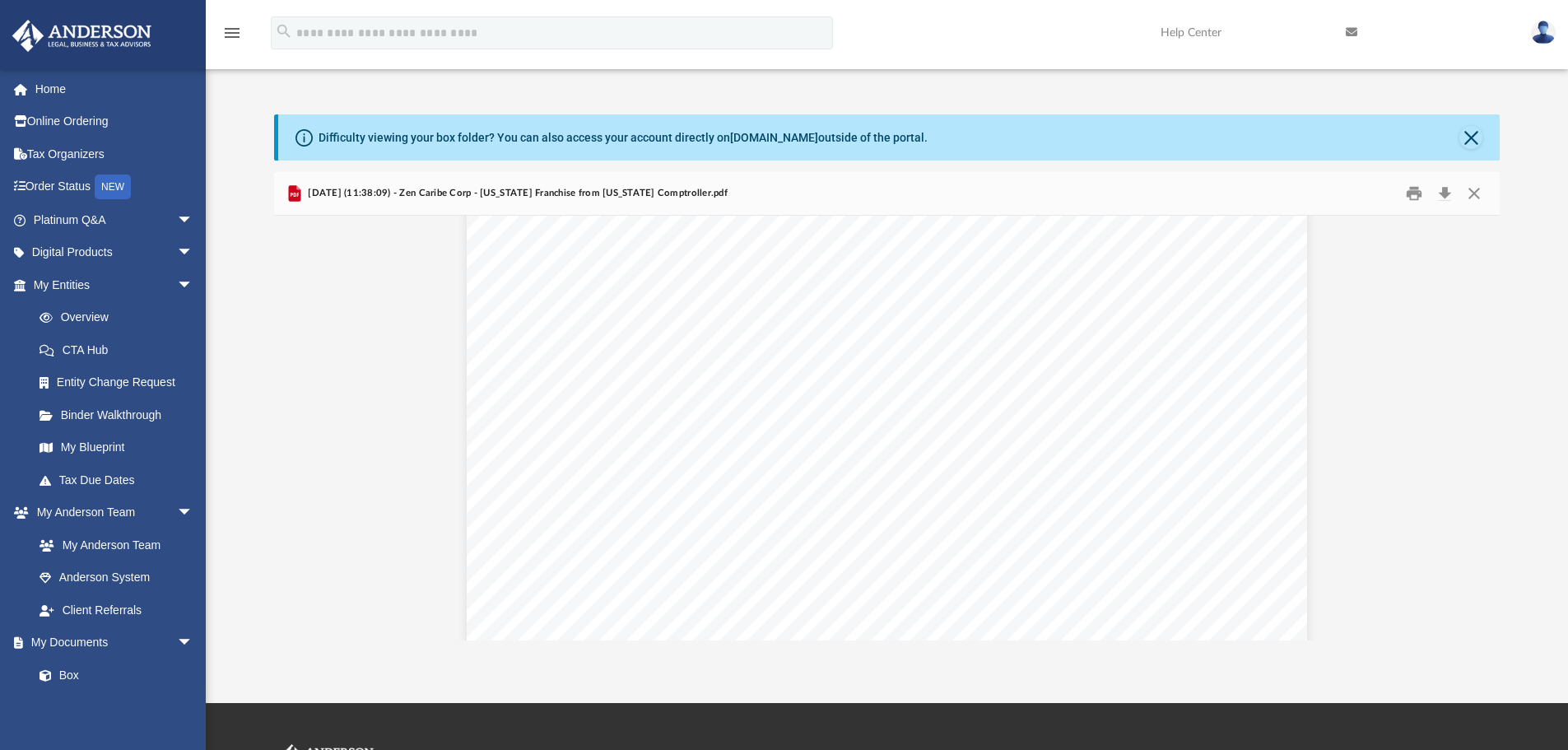
scroll to position [494, 0]
drag, startPoint x: 625, startPoint y: 408, endPoint x: 688, endPoint y: 415, distance: 63.4
click at [688, 415] on div "Page 1" at bounding box center [887, 275] width 841 height 1082
drag, startPoint x: 614, startPoint y: 323, endPoint x: 1033, endPoint y: 315, distance: 419.1
click at [1033, 315] on div "Page 1" at bounding box center [887, 275] width 841 height 1082
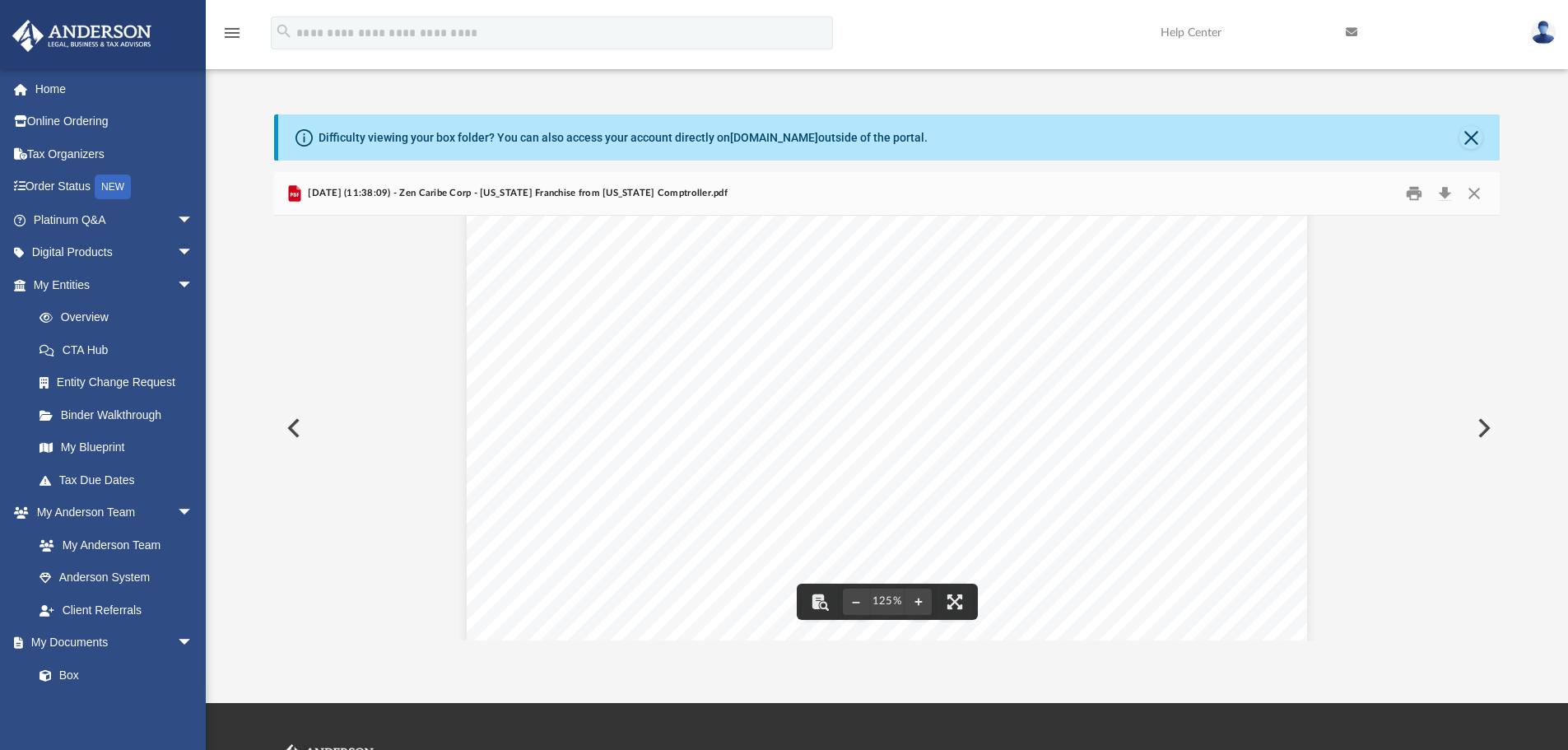
scroll to position [247, 0]
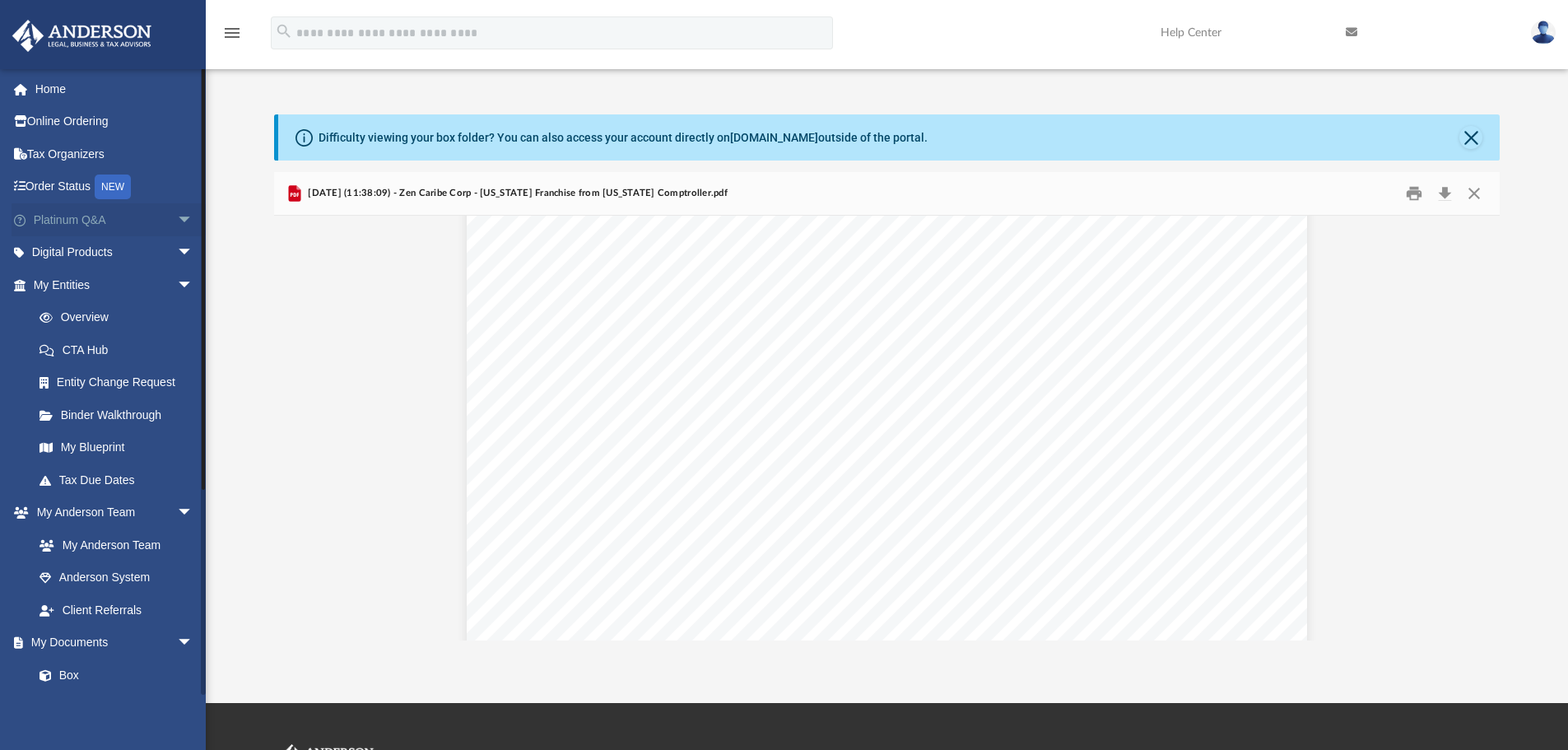
click at [177, 219] on span "arrow_drop_down" at bounding box center [194, 219] width 33 height 33
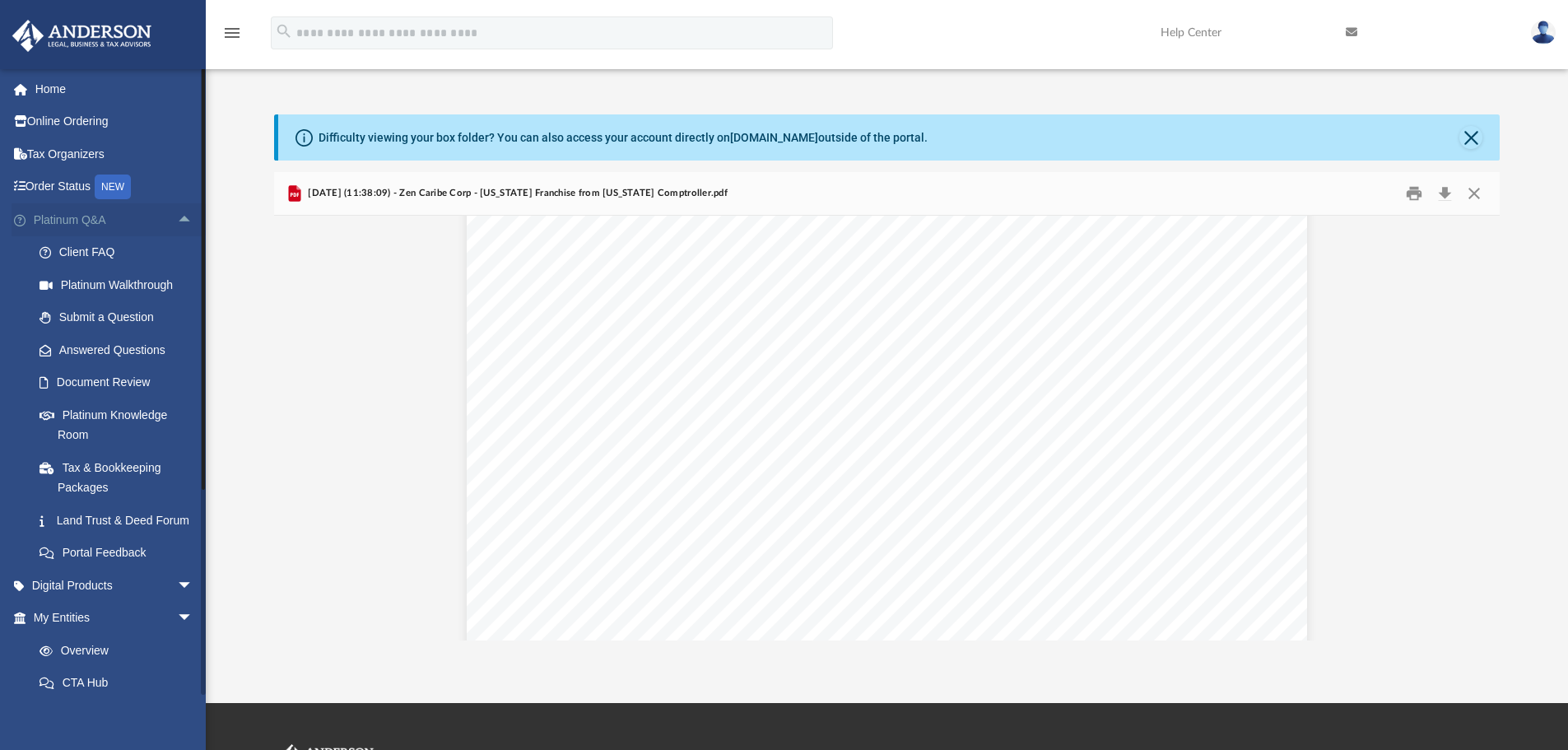
click at [177, 219] on span "arrow_drop_up" at bounding box center [194, 219] width 33 height 33
